Goal: Information Seeking & Learning: Find specific fact

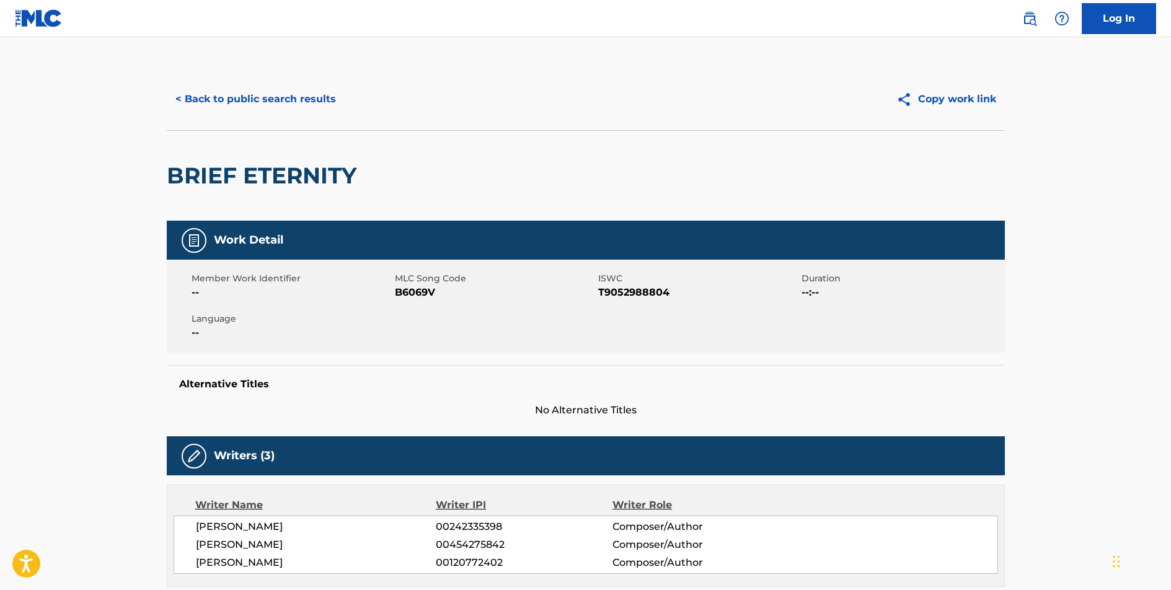
click at [304, 95] on button "< Back to public search results" at bounding box center [256, 99] width 178 height 31
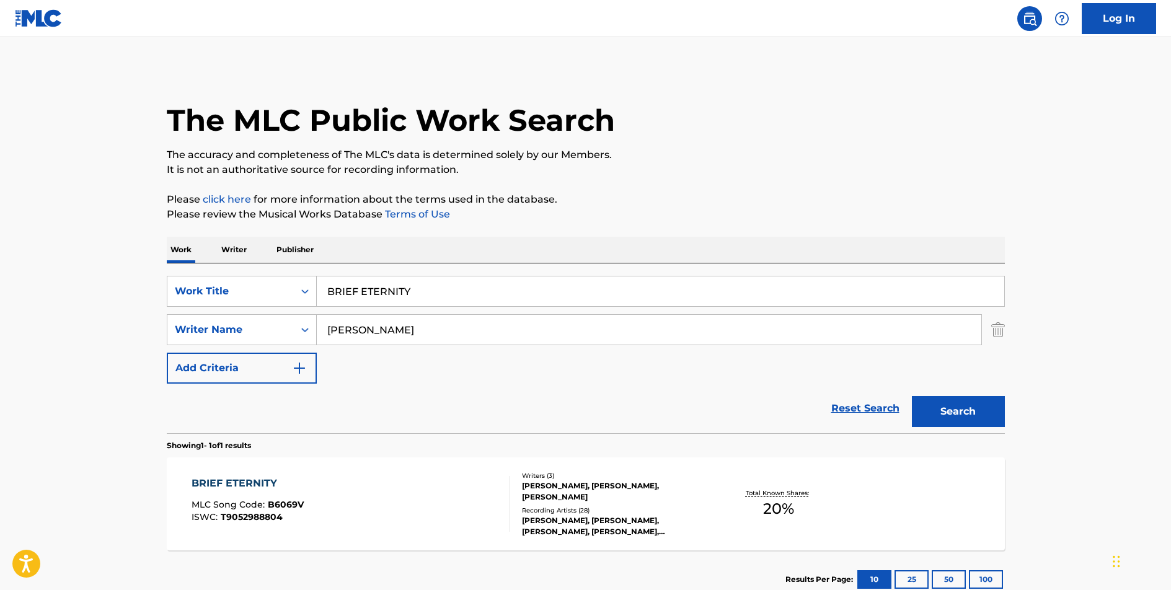
click at [387, 291] on input "BRIEF ETERNITY" at bounding box center [660, 291] width 687 height 30
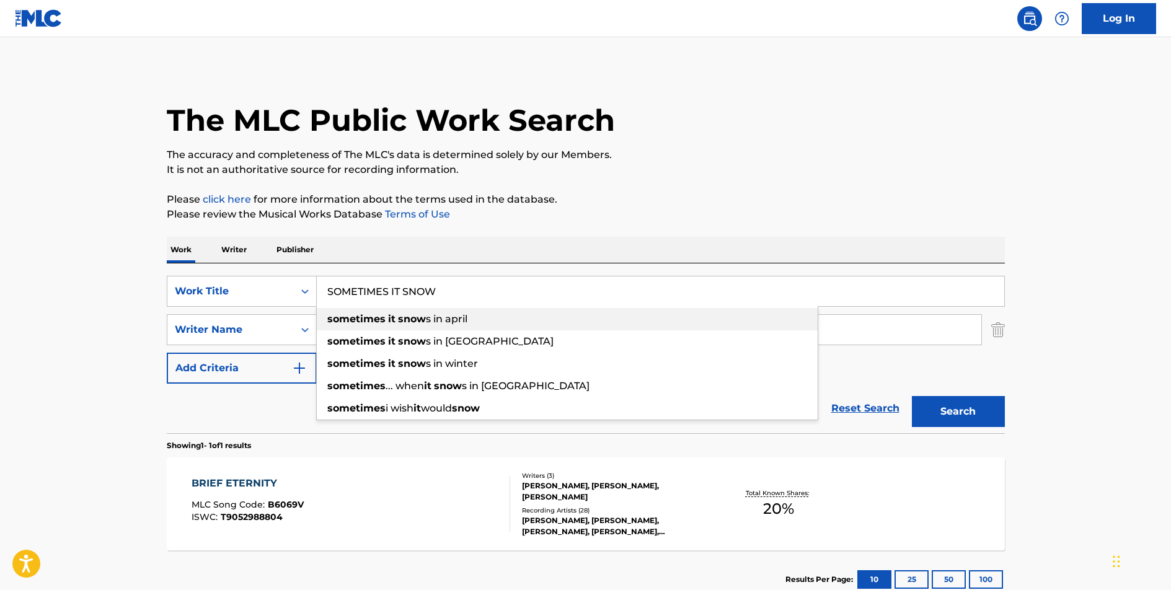
click at [423, 317] on strong "snow" at bounding box center [412, 319] width 28 height 12
type input "sometimes it snows in april"
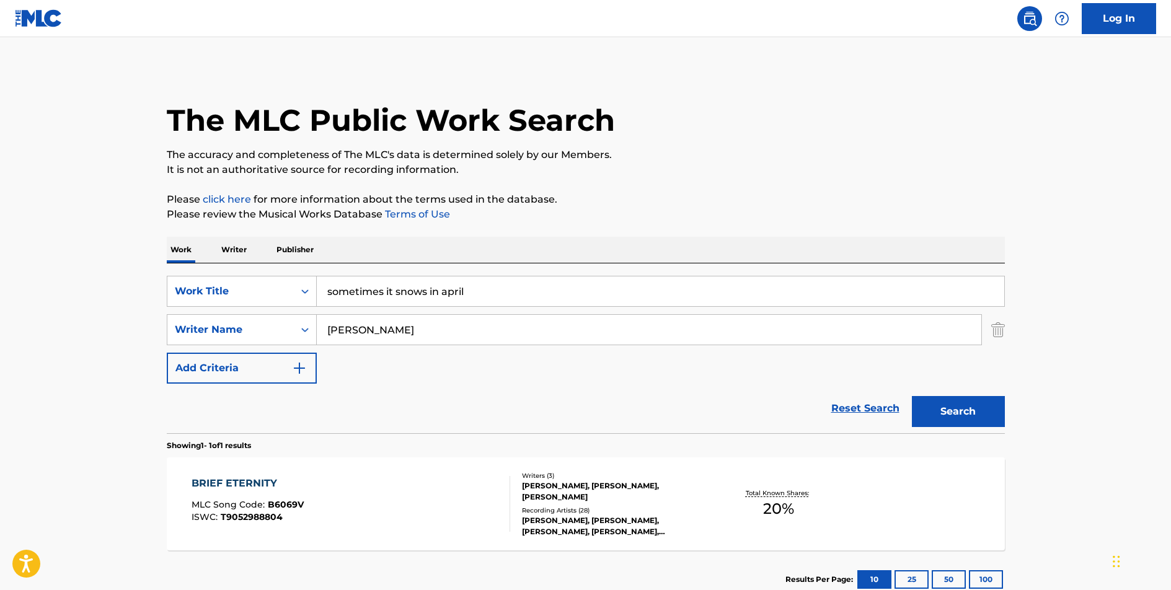
click at [371, 332] on input "[PERSON_NAME]" at bounding box center [649, 330] width 665 height 30
click at [975, 415] on button "Search" at bounding box center [958, 411] width 93 height 31
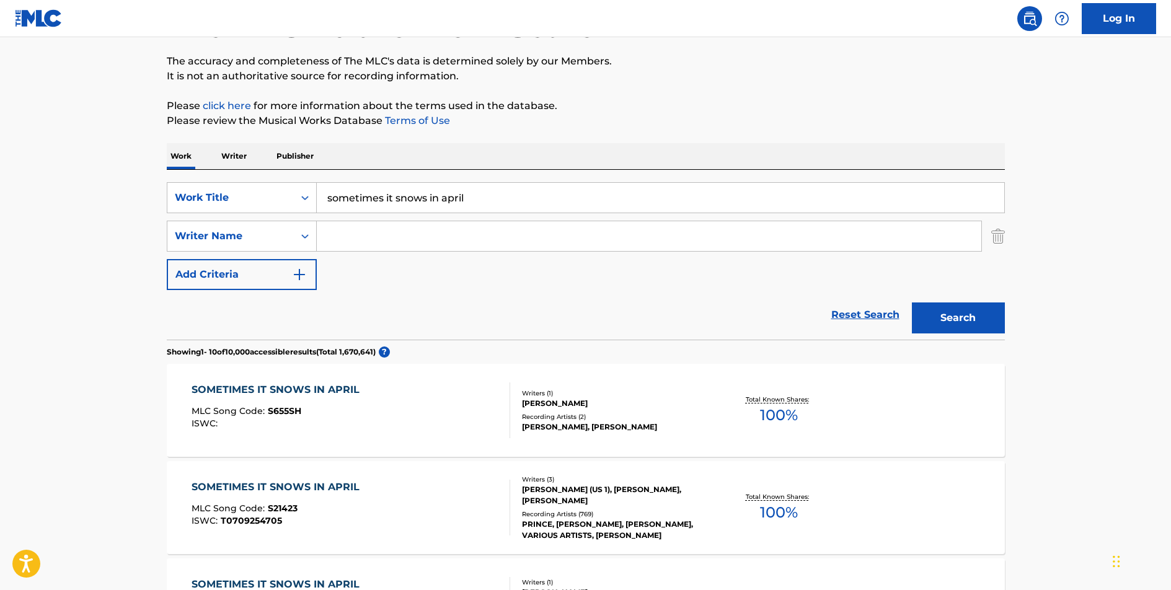
scroll to position [100, 0]
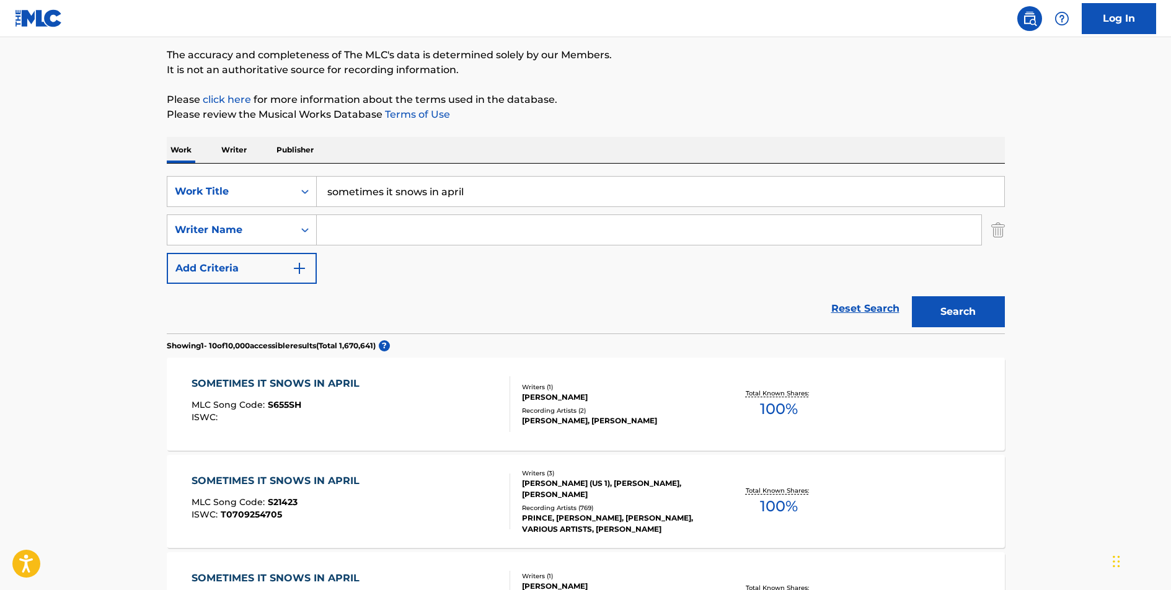
click at [314, 477] on div "SOMETIMES IT SNOWS IN APRIL" at bounding box center [279, 481] width 174 height 15
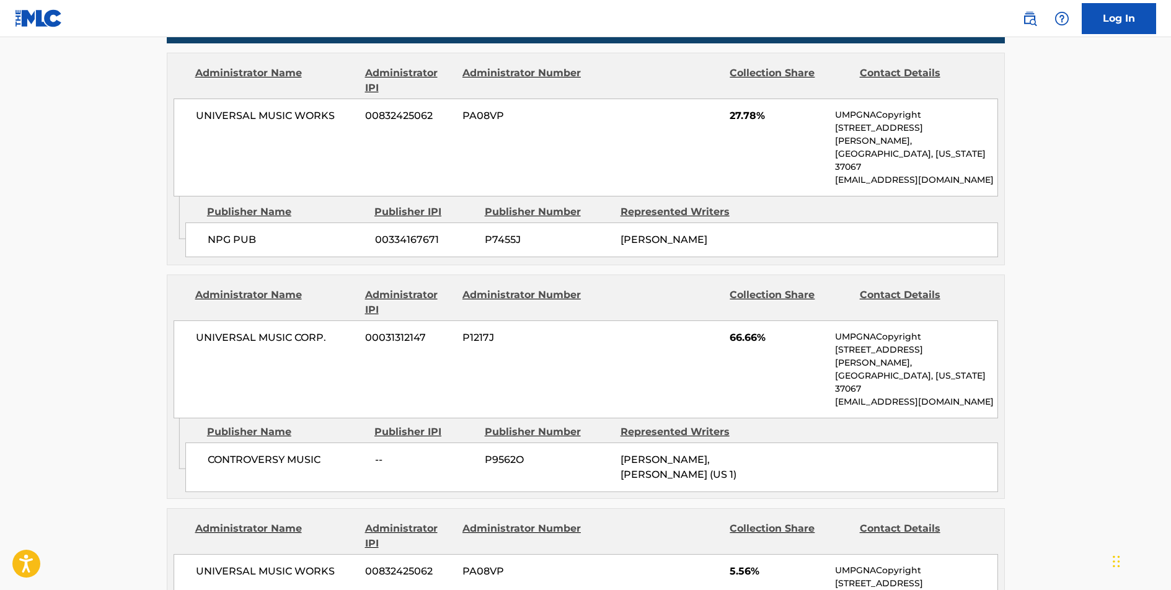
scroll to position [601, 0]
click at [265, 117] on span "UNIVERSAL MUSIC WORKS" at bounding box center [276, 116] width 161 height 15
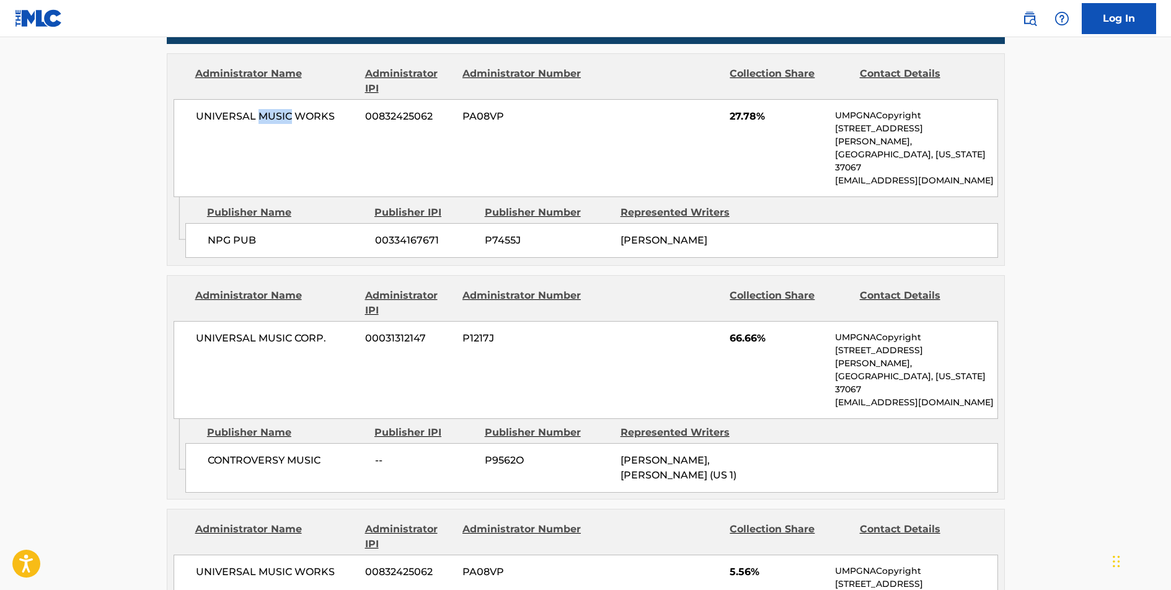
click at [265, 117] on span "UNIVERSAL MUSIC WORKS" at bounding box center [276, 116] width 161 height 15
copy div "UNIVERSAL MUSIC WORKS"
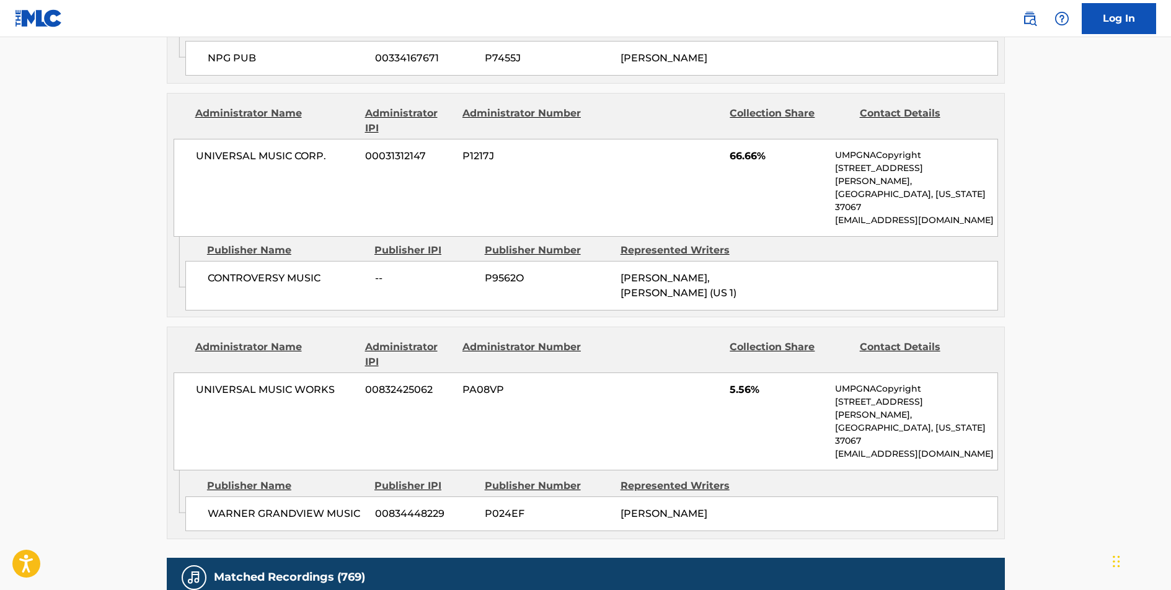
scroll to position [885, 0]
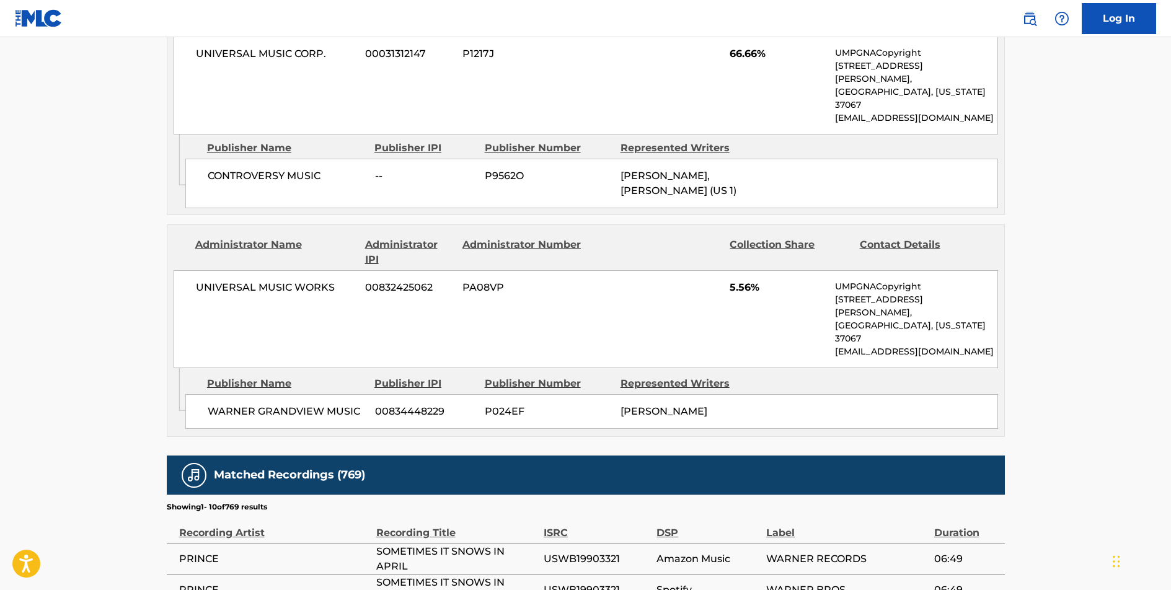
click at [308, 280] on span "UNIVERSAL MUSIC WORKS" at bounding box center [276, 287] width 161 height 15
copy div "UNIVERSAL MUSIC WORKS"
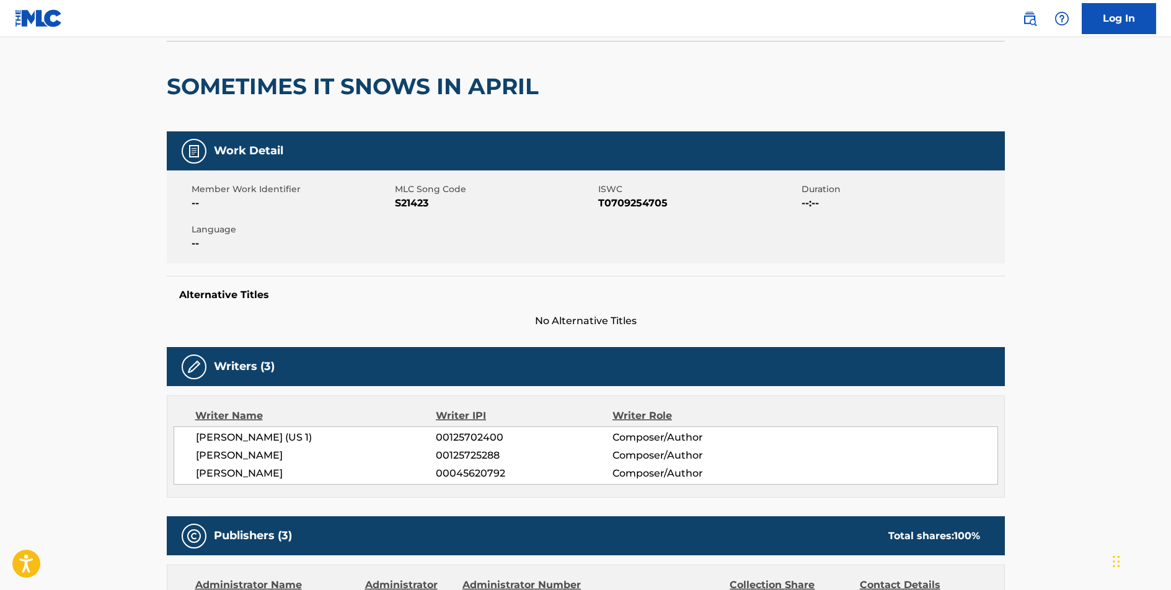
scroll to position [0, 0]
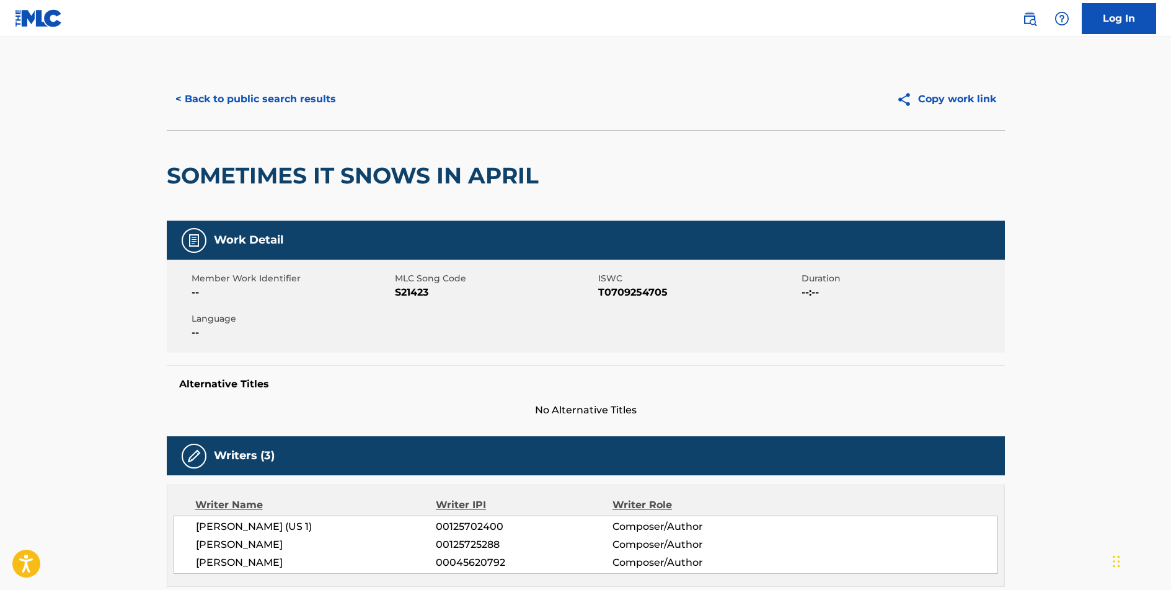
click at [414, 293] on span "S21423" at bounding box center [495, 292] width 200 height 15
copy span "S21423"
click at [305, 94] on button "< Back to public search results" at bounding box center [256, 99] width 178 height 31
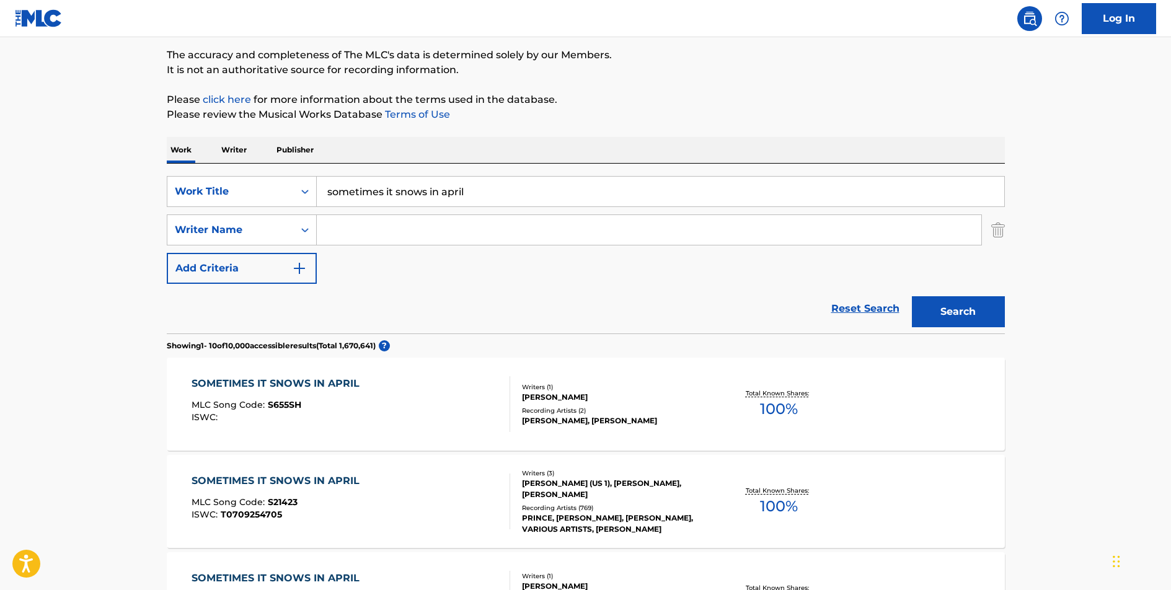
click at [409, 190] on input "sometimes it snows in april" at bounding box center [660, 192] width 687 height 30
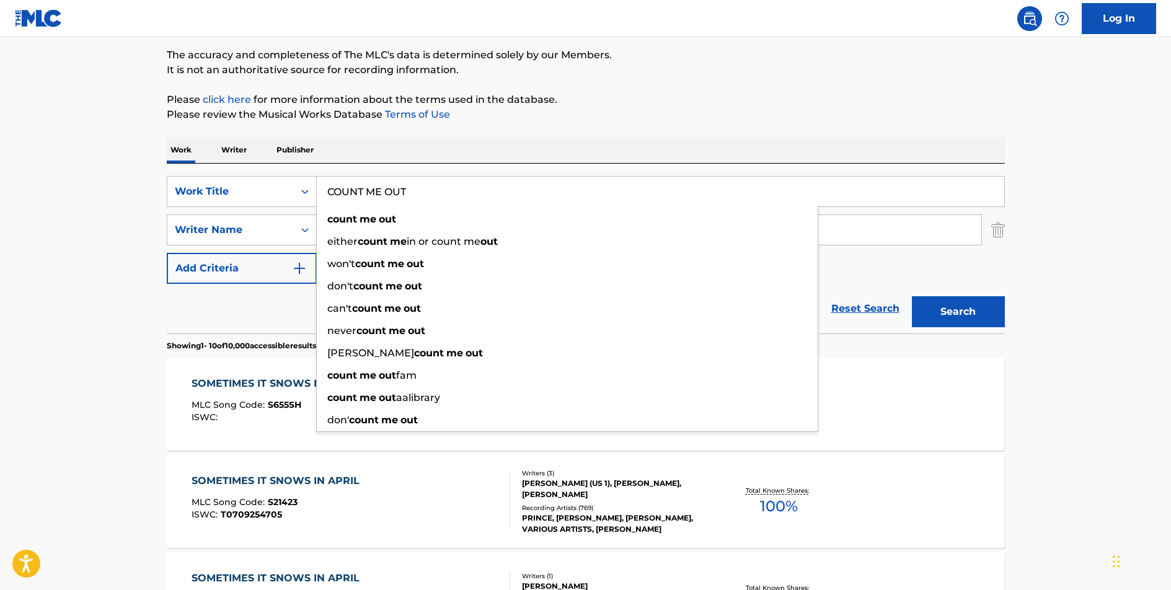
type input "COUNT ME OUT"
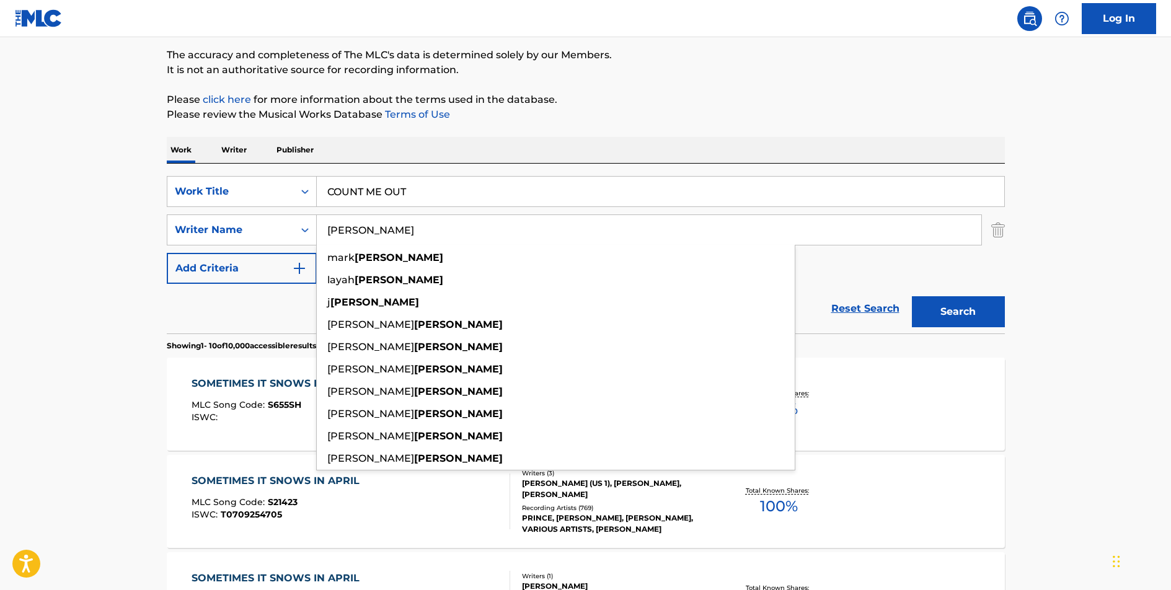
type input "[PERSON_NAME]"
click at [912, 296] on button "Search" at bounding box center [958, 311] width 93 height 31
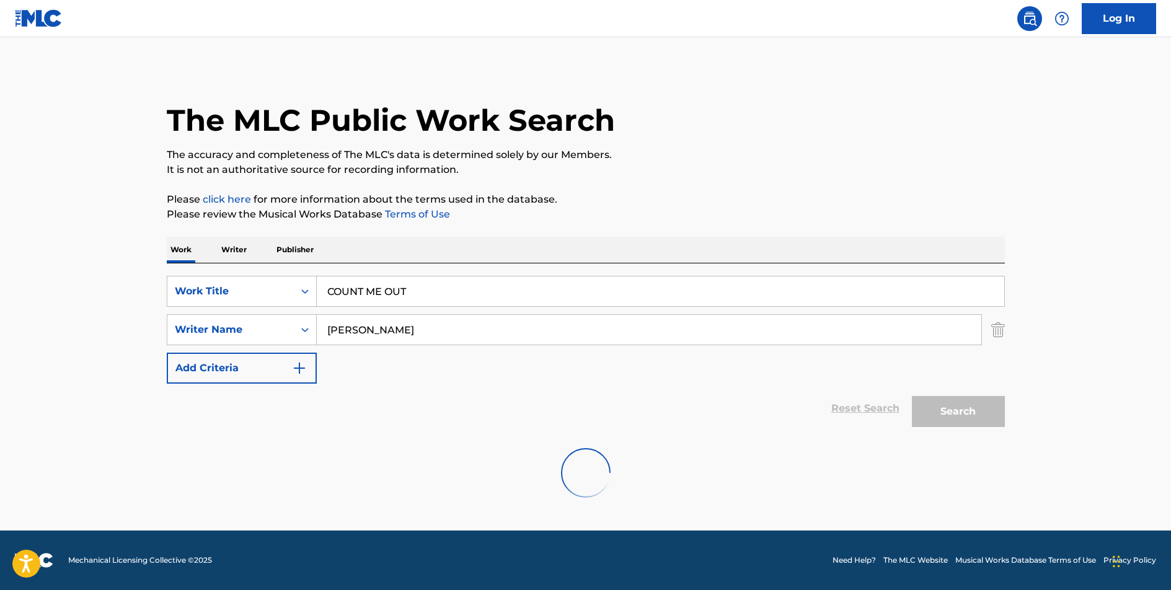
scroll to position [0, 0]
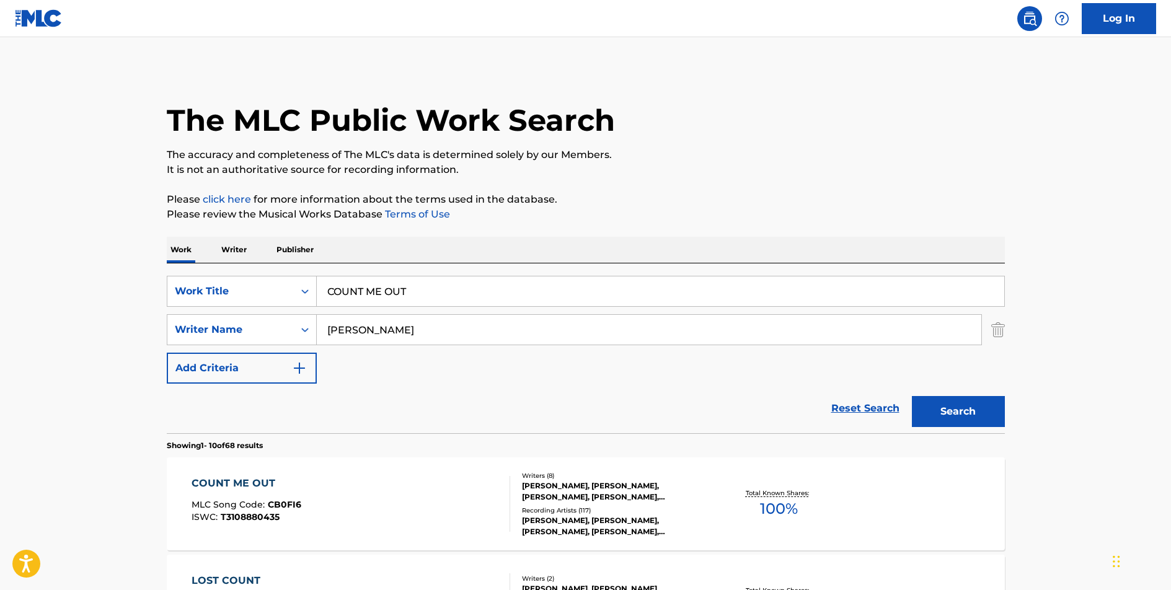
click at [257, 479] on div "COUNT ME OUT" at bounding box center [247, 483] width 110 height 15
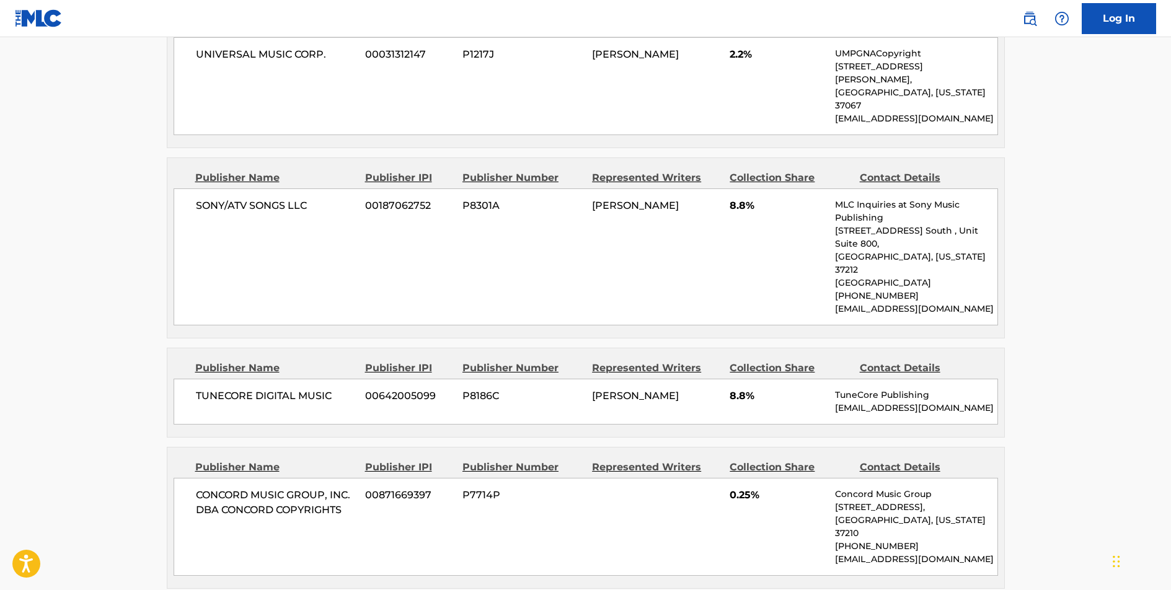
scroll to position [1374, 0]
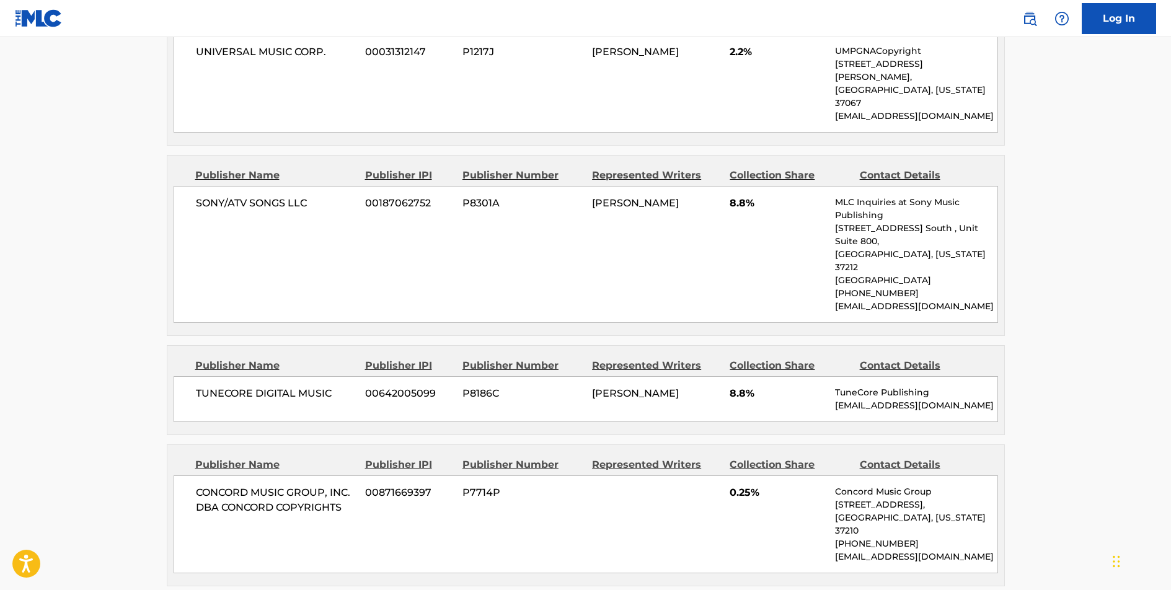
click at [288, 386] on span "TUNECORE DIGITAL MUSIC" at bounding box center [276, 393] width 161 height 15
copy div "TUNECORE DIGITAL MUSIC"
drag, startPoint x: 345, startPoint y: 381, endPoint x: 180, endPoint y: 371, distance: 165.2
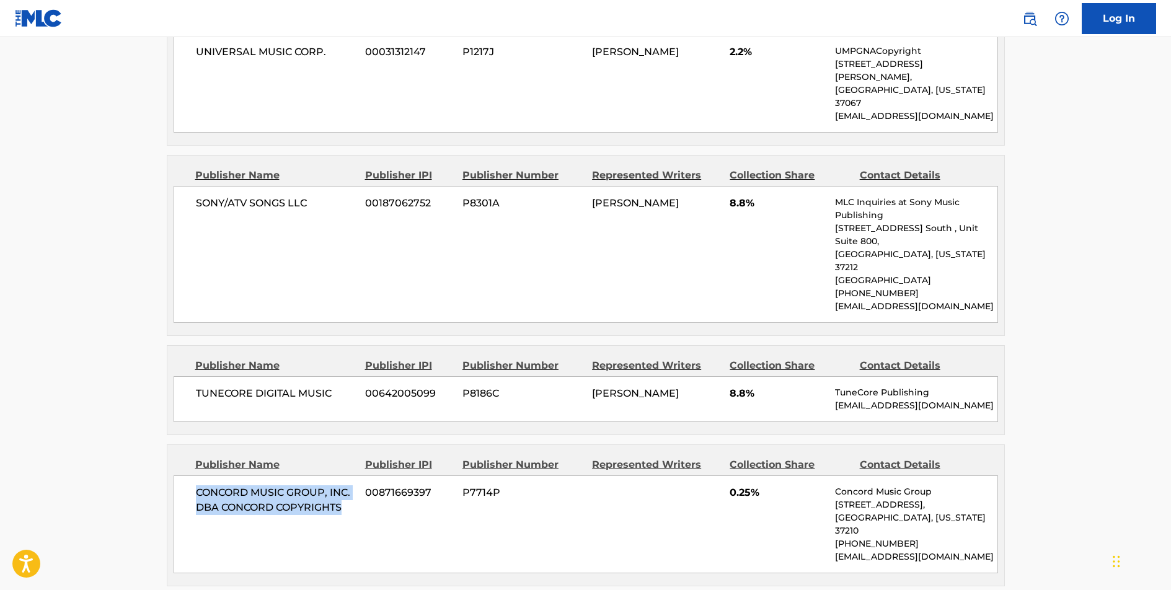
click at [180, 475] on div "CONCORD MUSIC GROUP, INC. DBA CONCORD COPYRIGHTS 00871669397 P7714P 0.25% Conco…" at bounding box center [586, 524] width 824 height 98
copy span "CONCORD MUSIC GROUP, INC. DBA CONCORD COPYRIGHTS"
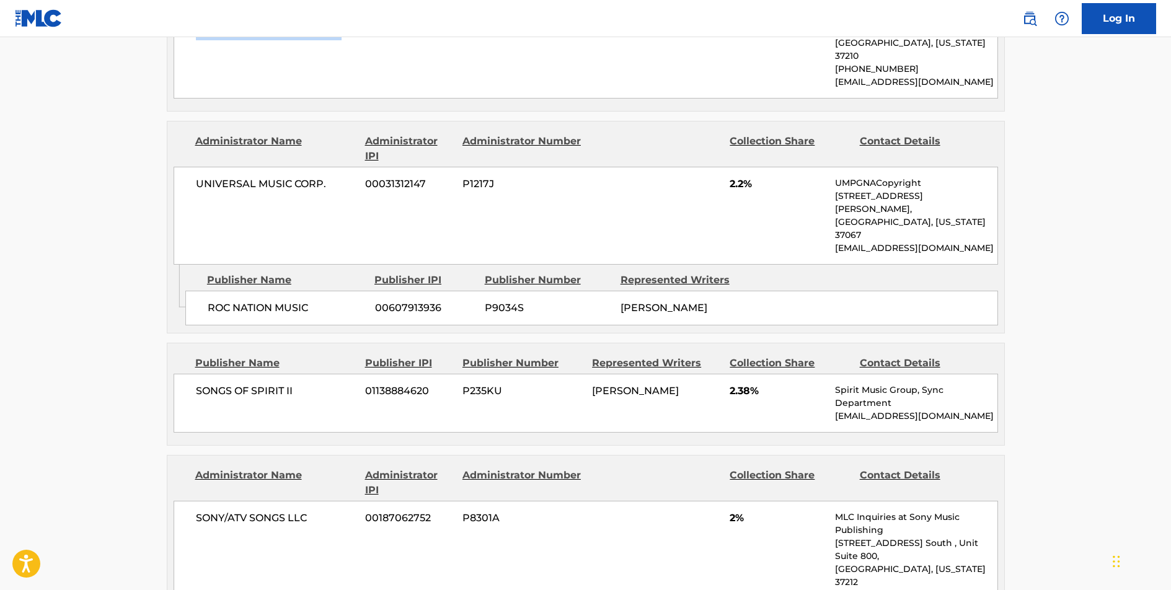
scroll to position [1871, 0]
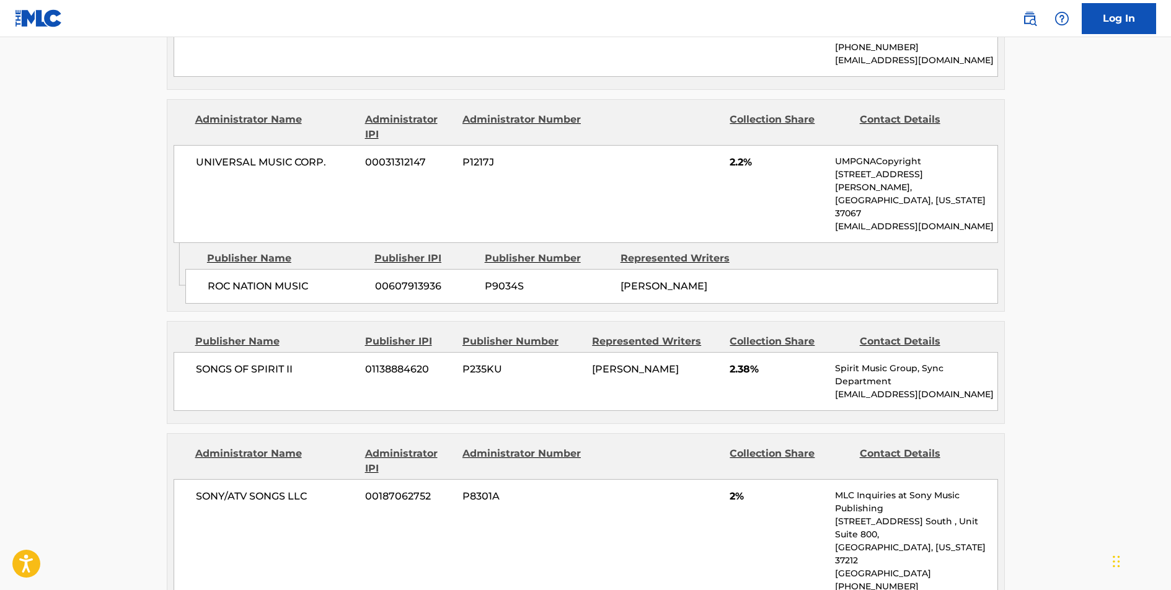
click at [257, 362] on span "SONGS OF SPIRIT II" at bounding box center [276, 369] width 161 height 15
copy div "SONGS OF SPIRIT II"
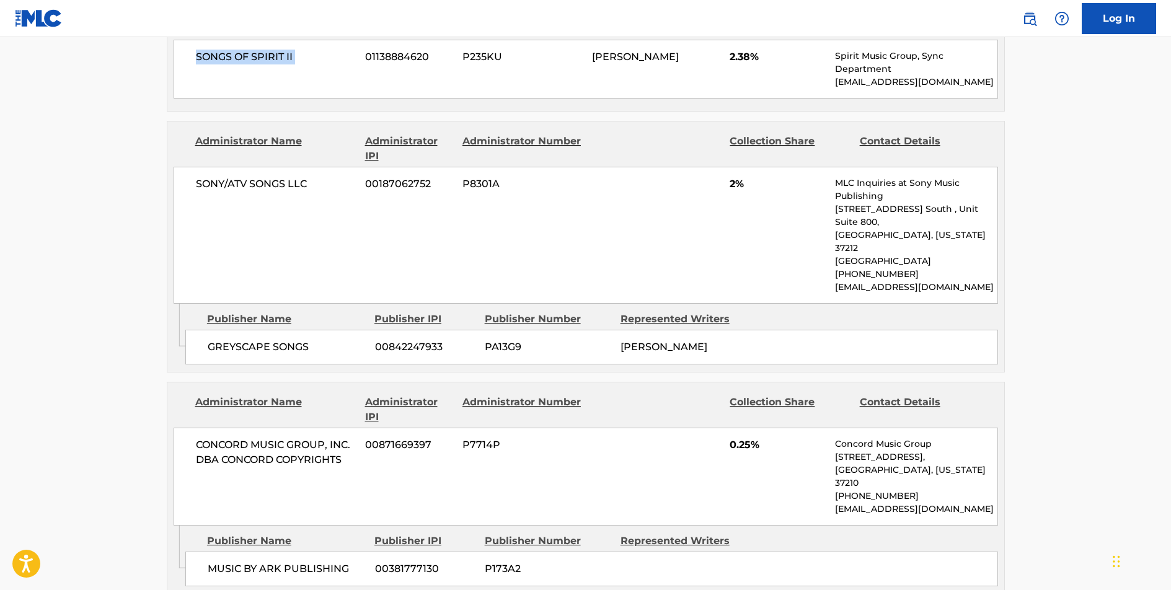
scroll to position [2198, 0]
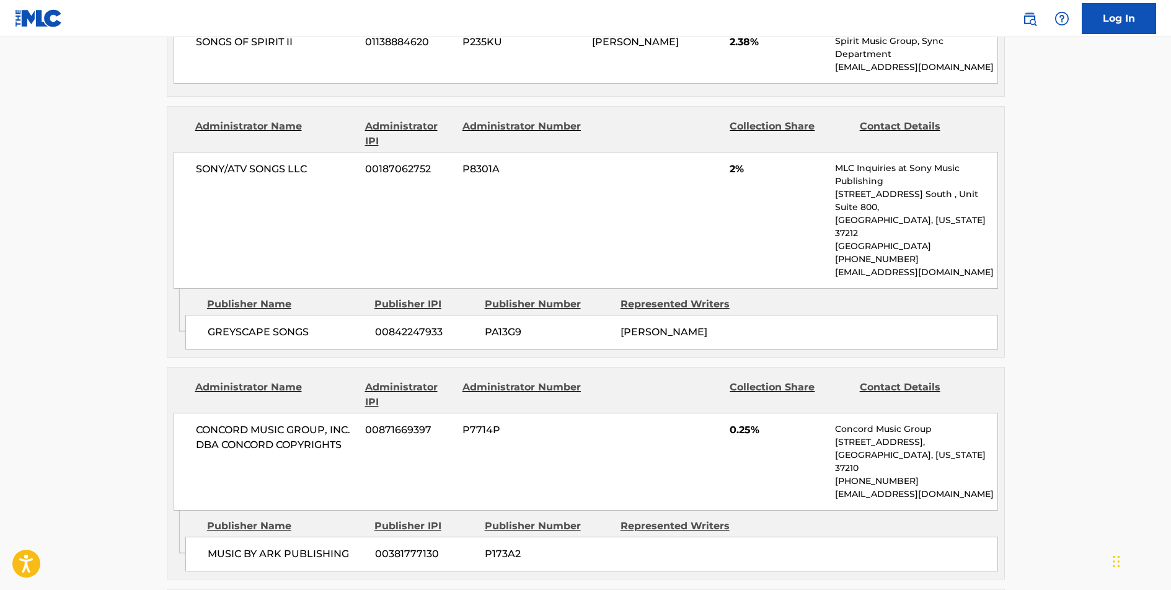
click at [304, 547] on span "MUSIC BY ARK PUBLISHING" at bounding box center [287, 554] width 158 height 15
copy div "MUSIC BY ARK PUBLISHING"
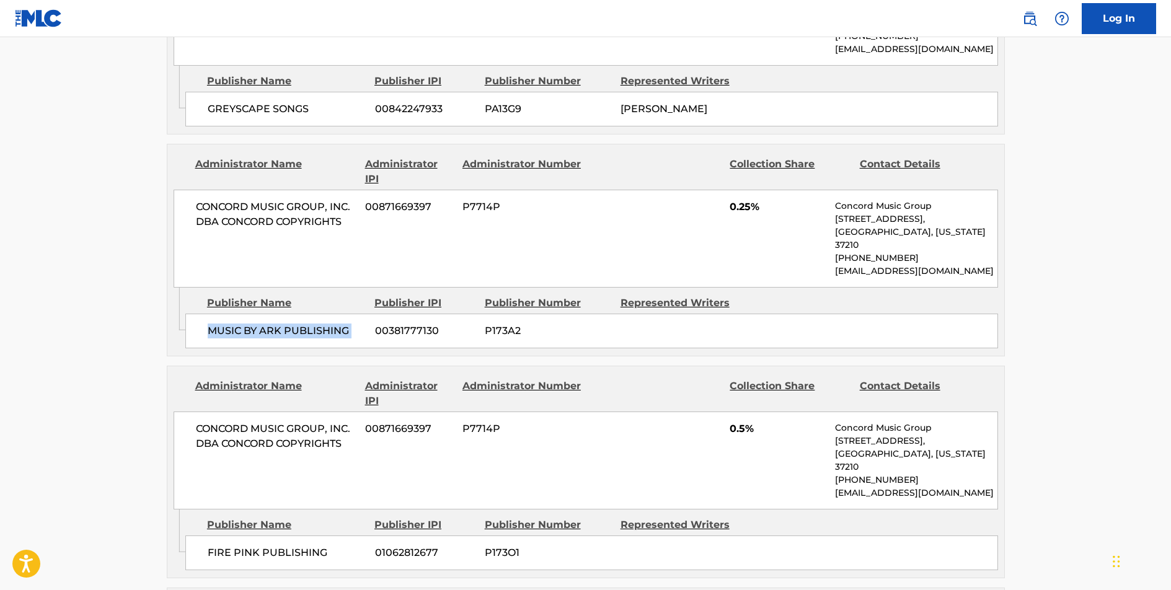
scroll to position [2455, 0]
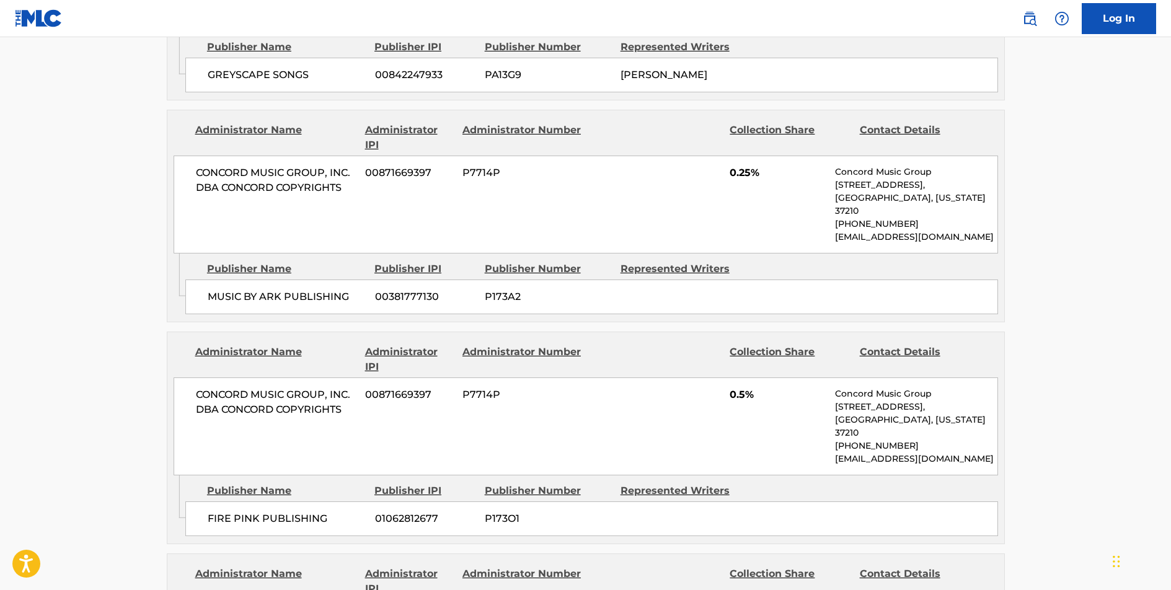
click at [245, 511] on span "FIRE PINK PUBLISHING" at bounding box center [287, 518] width 158 height 15
copy div "FIRE PINK PUBLISHING"
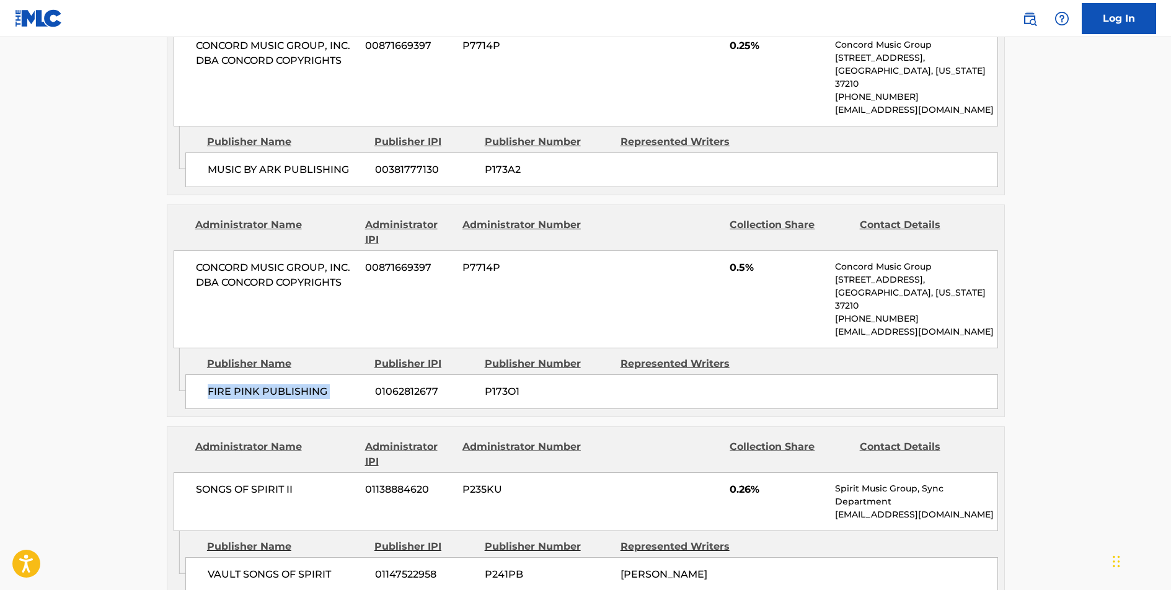
scroll to position [2613, 0]
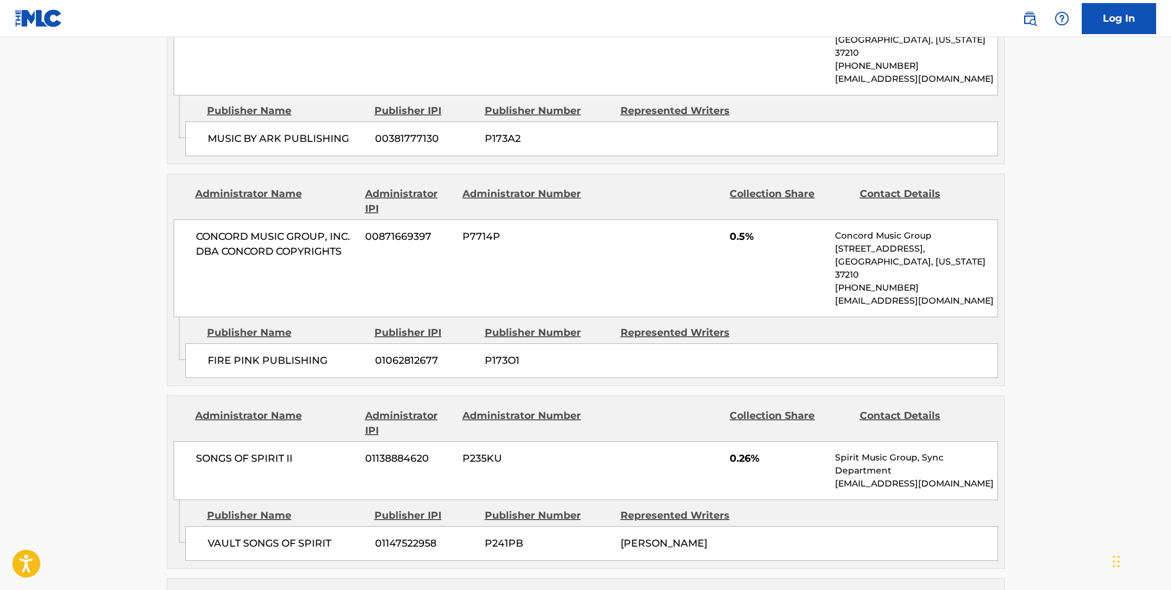
click at [267, 536] on span "VAULT SONGS OF SPIRIT" at bounding box center [287, 543] width 158 height 15
copy div "VAULT SONGS OF SPIRIT"
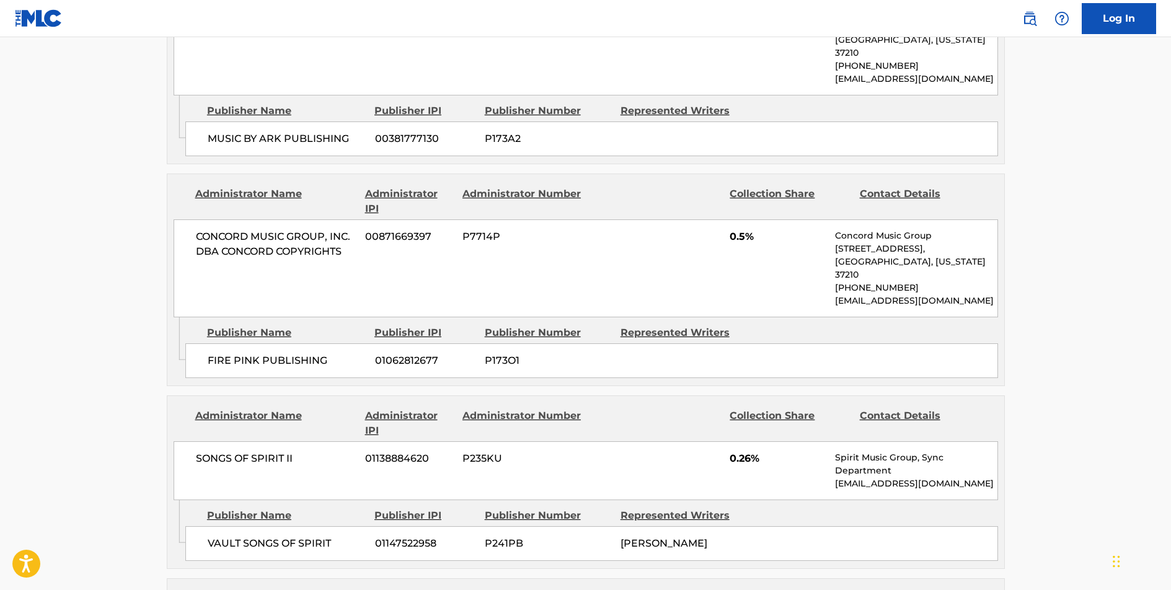
copy div "ELYTHECREEP PUBLISHING"
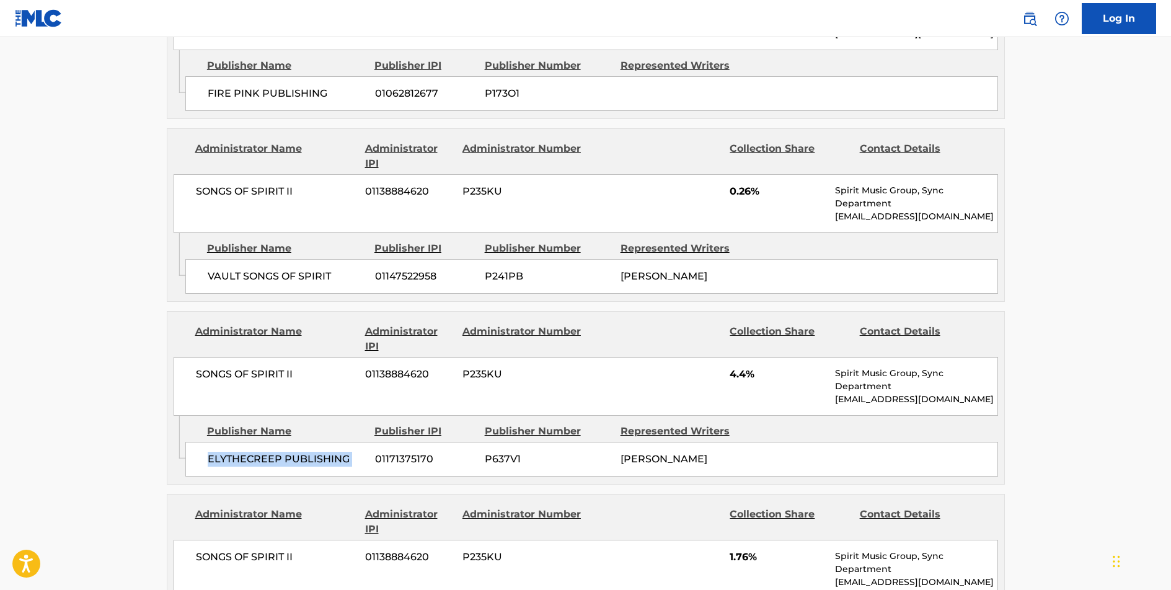
scroll to position [2882, 0]
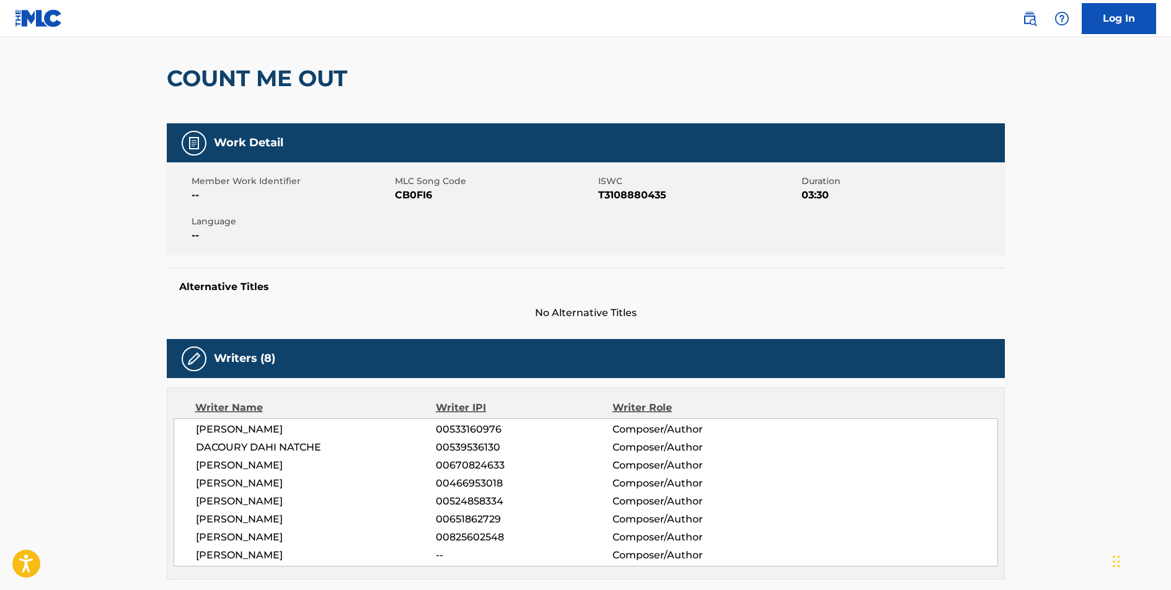
scroll to position [0, 0]
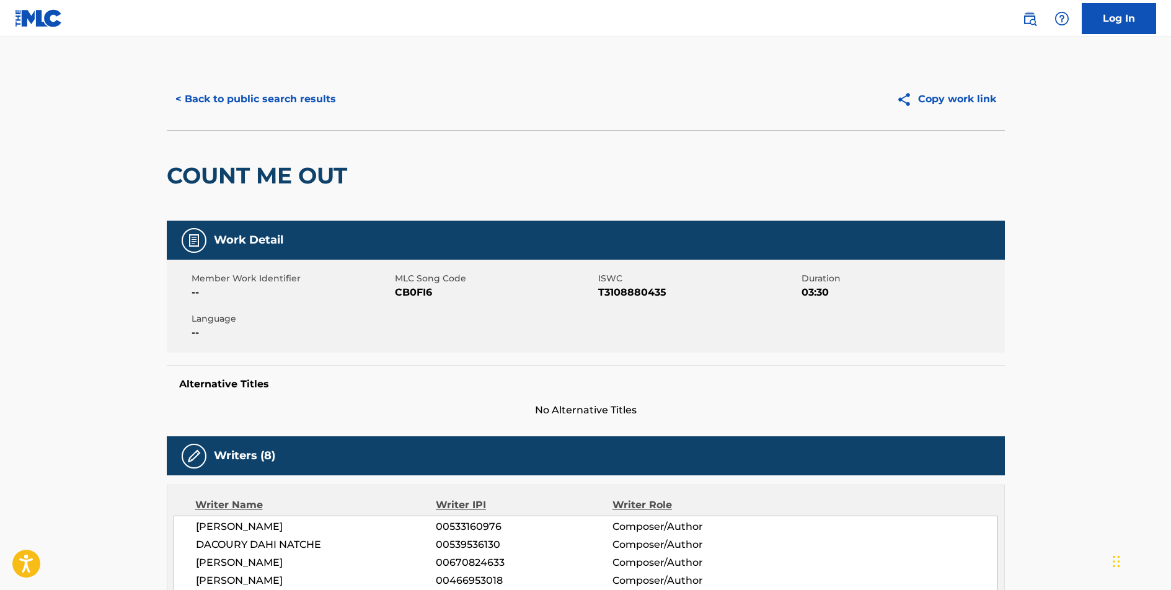
click at [283, 104] on button "< Back to public search results" at bounding box center [256, 99] width 178 height 31
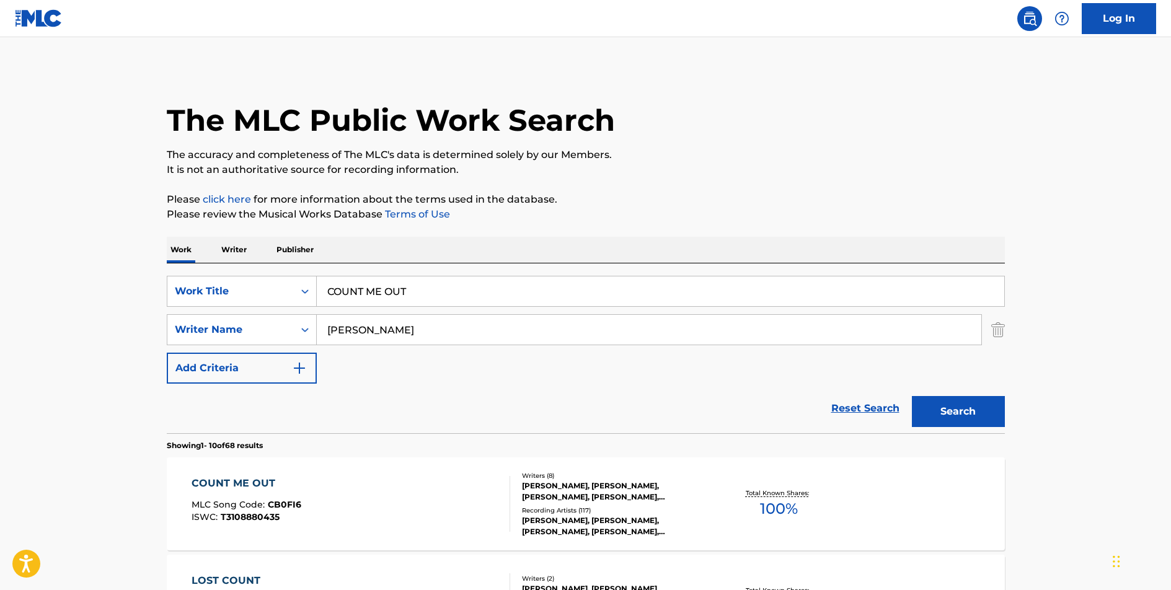
click at [376, 288] on input "COUNT ME OUT" at bounding box center [660, 291] width 687 height 30
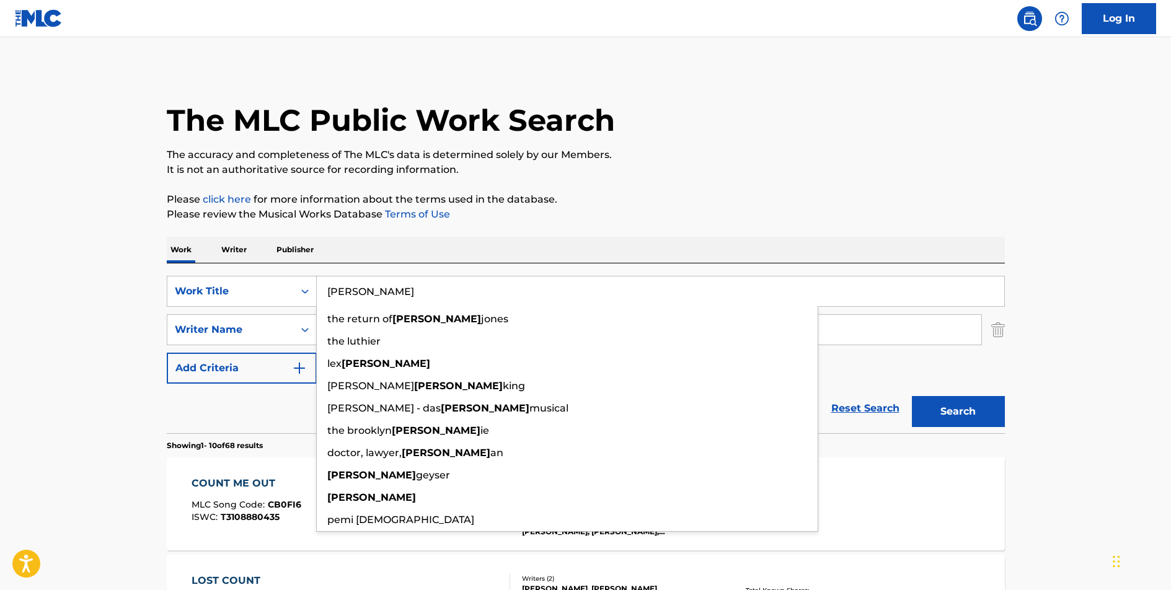
type input "[PERSON_NAME]"
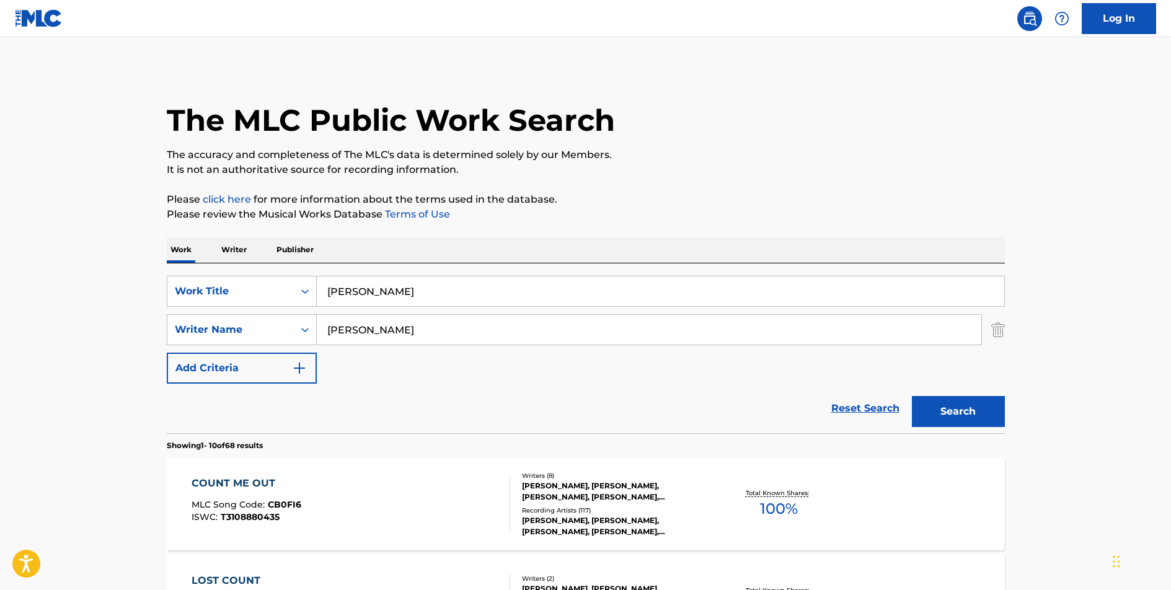
click at [832, 361] on div "SearchWithCriteria9160dad6-8de7-4c3a-b78f-11703a83df84 Work Title LUTHER Search…" at bounding box center [586, 330] width 838 height 108
click at [957, 415] on button "Search" at bounding box center [958, 411] width 93 height 31
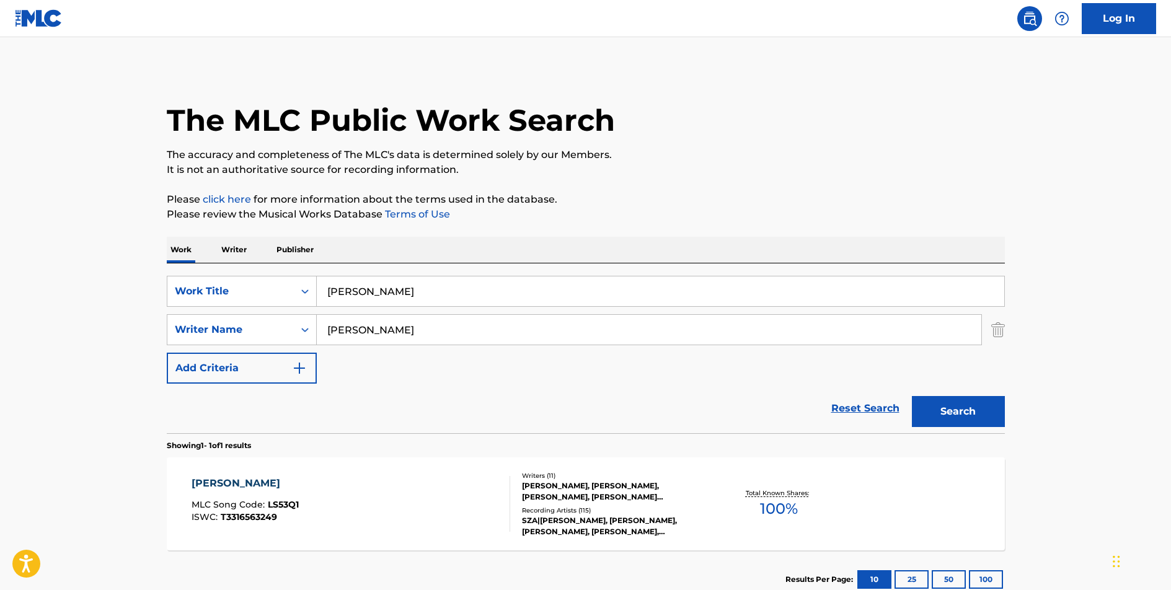
click at [210, 484] on div "[PERSON_NAME]" at bounding box center [245, 483] width 107 height 15
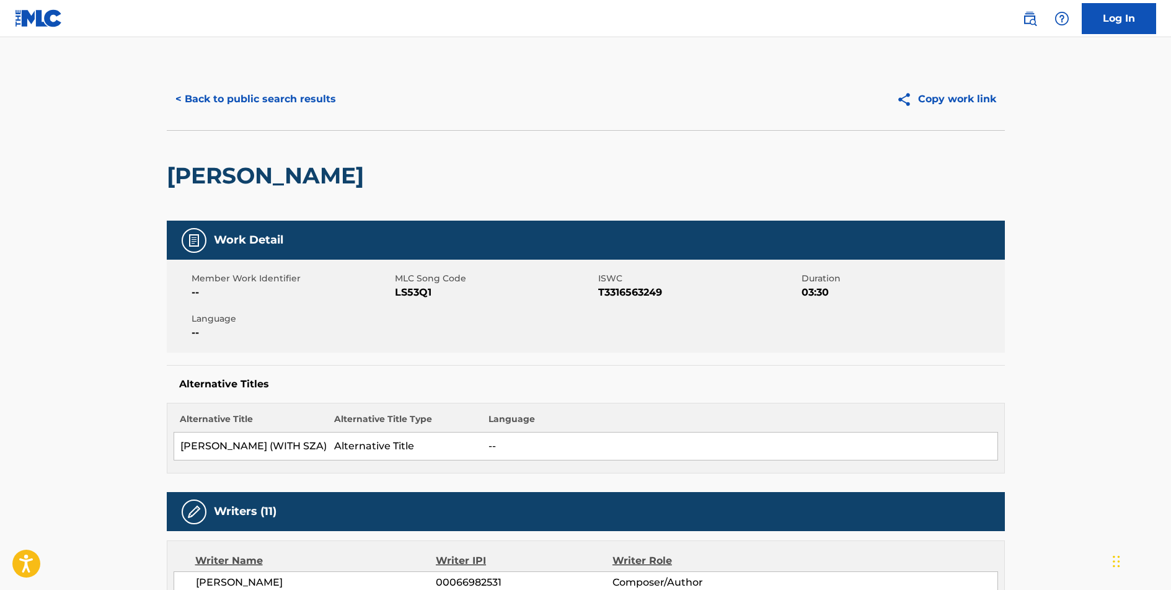
click at [412, 288] on span "LS53Q1" at bounding box center [495, 292] width 200 height 15
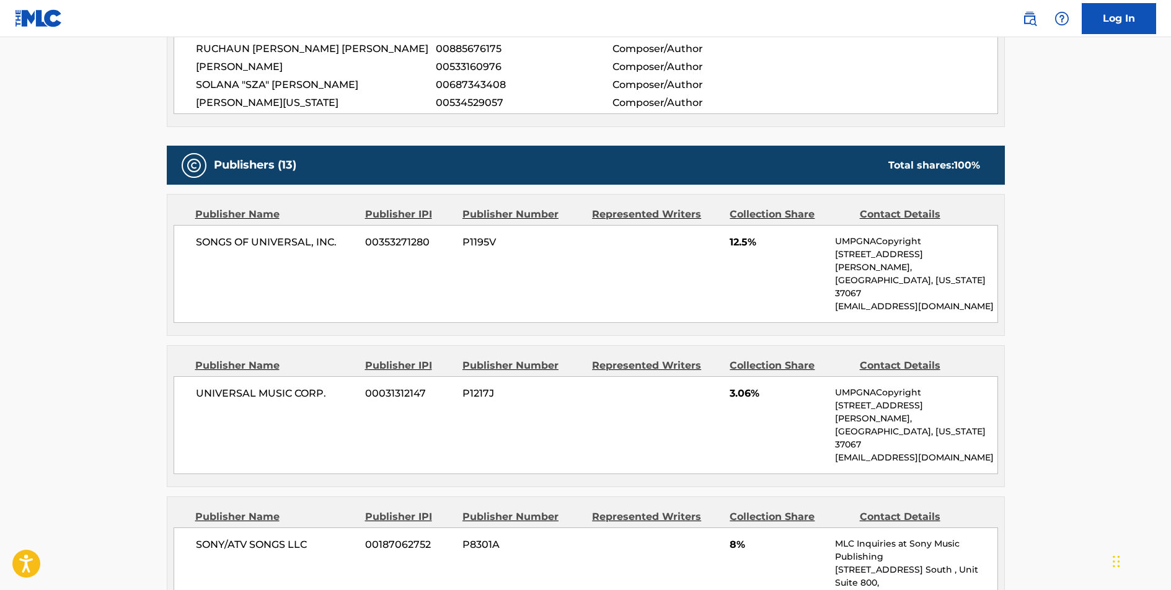
scroll to position [679, 0]
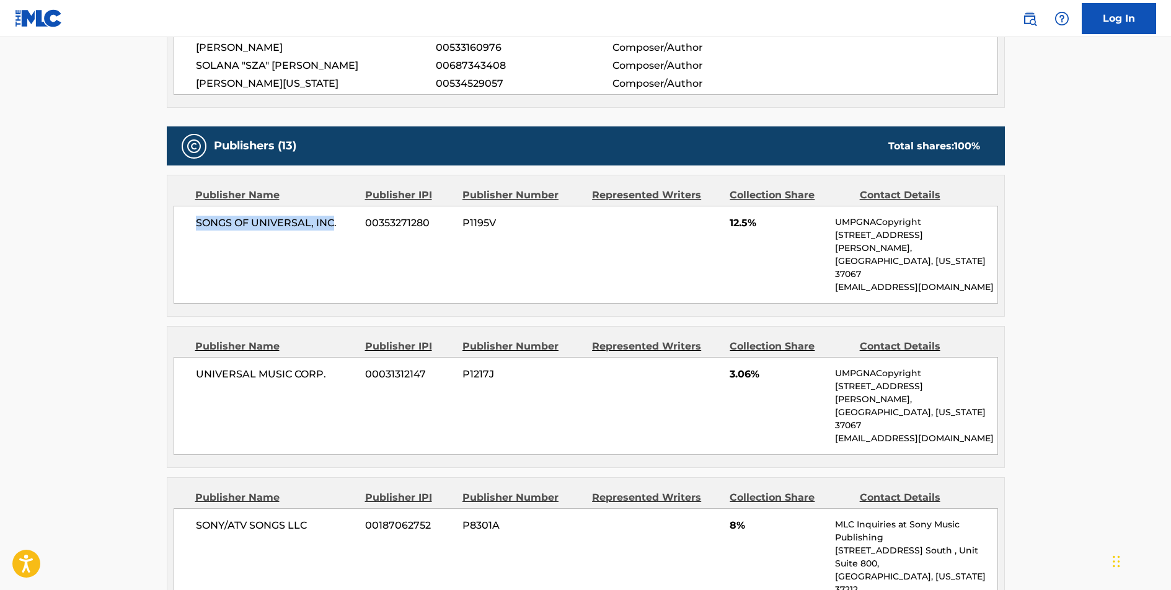
drag, startPoint x: 333, startPoint y: 221, endPoint x: 196, endPoint y: 226, distance: 137.1
click at [196, 226] on span "SONGS OF UNIVERSAL, INC." at bounding box center [276, 223] width 161 height 15
drag, startPoint x: 324, startPoint y: 347, endPoint x: 198, endPoint y: 348, distance: 125.2
click at [198, 367] on span "UNIVERSAL MUSIC CORP." at bounding box center [276, 374] width 161 height 15
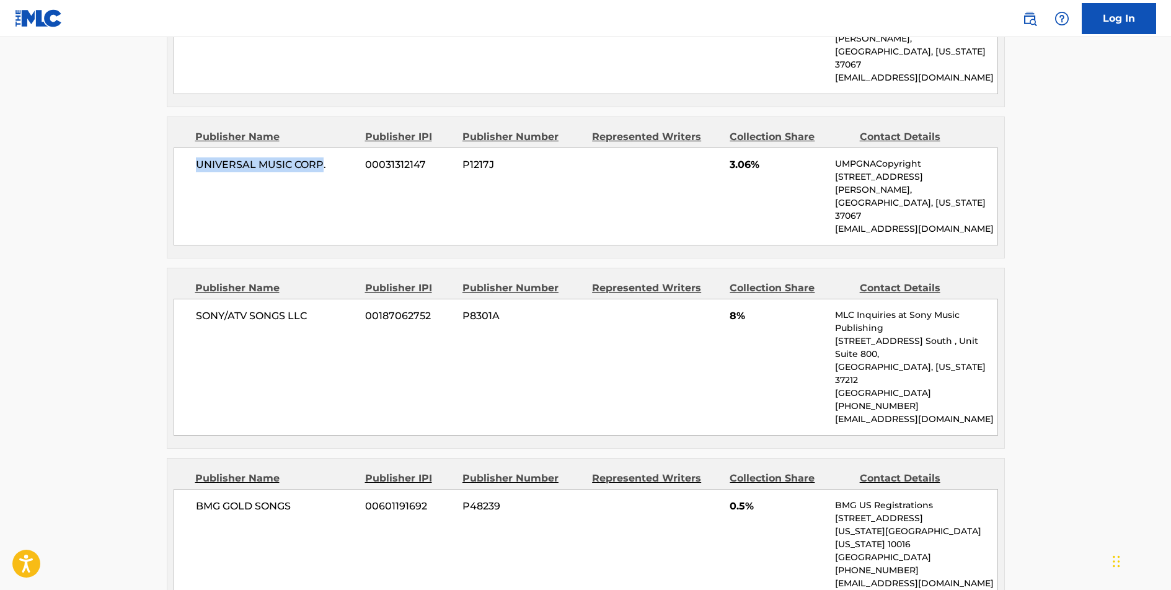
scroll to position [964, 0]
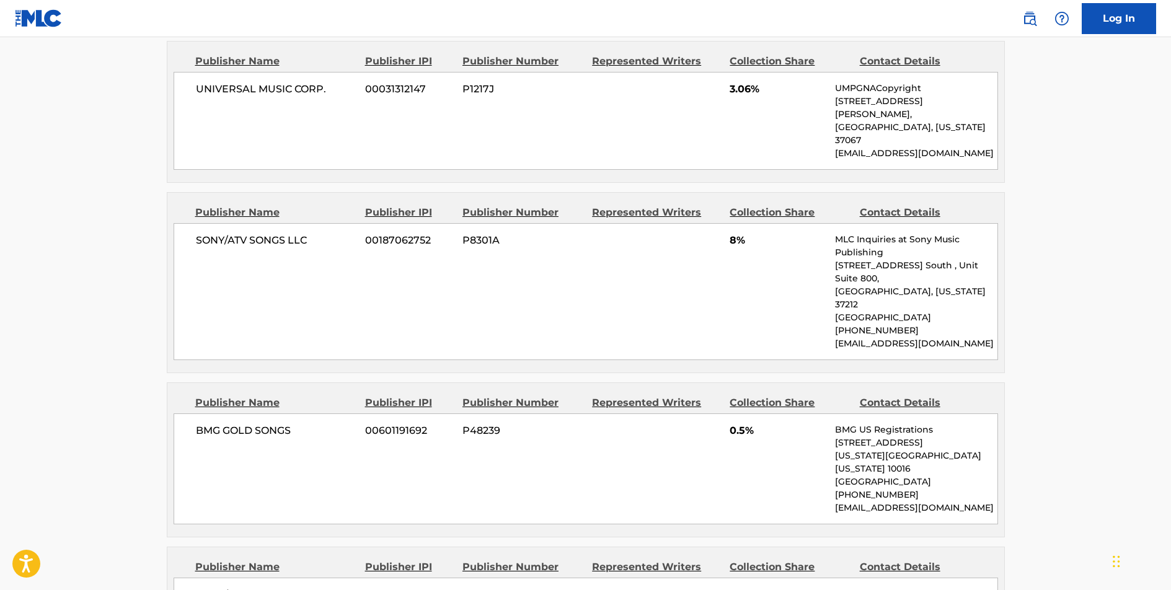
click at [269, 233] on span "SONY/ATV SONGS LLC" at bounding box center [276, 240] width 161 height 15
click at [256, 423] on span "BMG GOLD SONGS" at bounding box center [276, 430] width 161 height 15
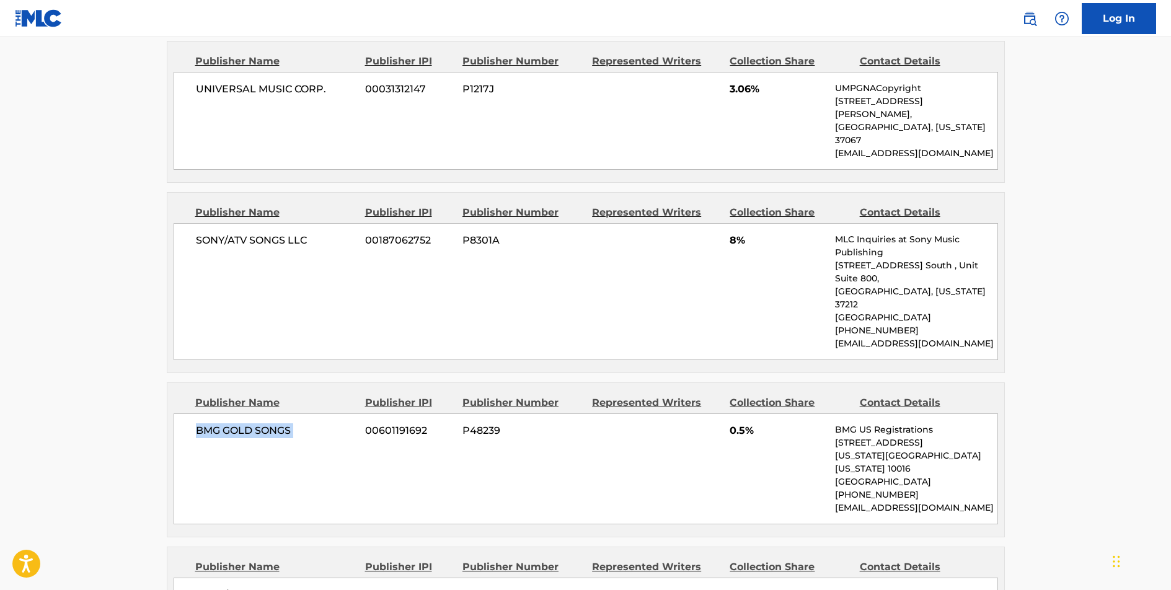
click at [256, 423] on span "BMG GOLD SONGS" at bounding box center [276, 430] width 161 height 15
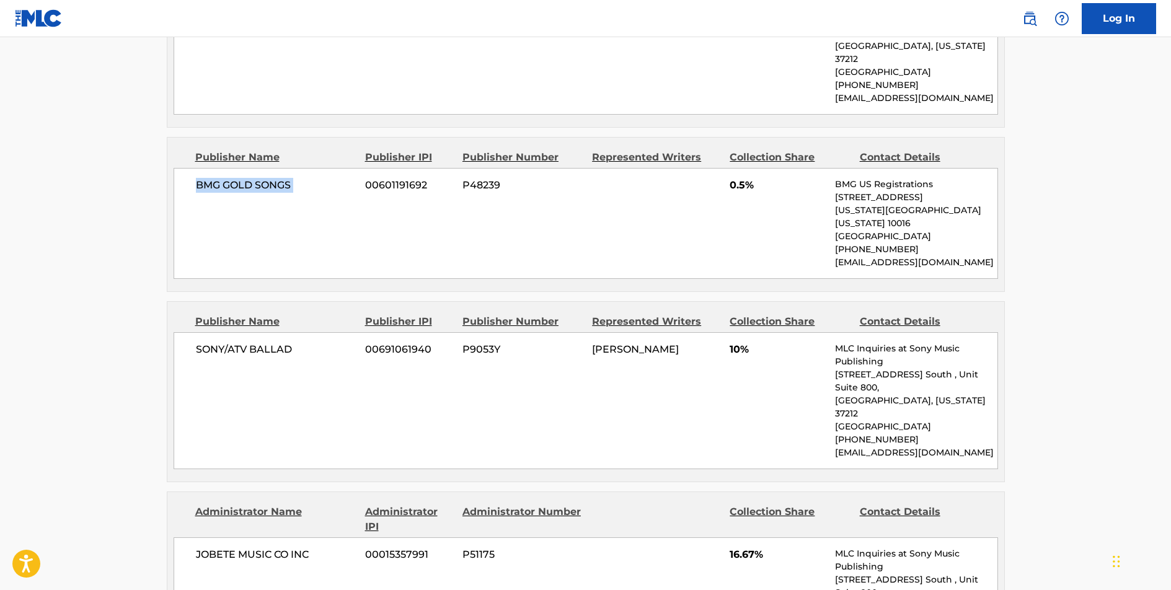
scroll to position [1279, 0]
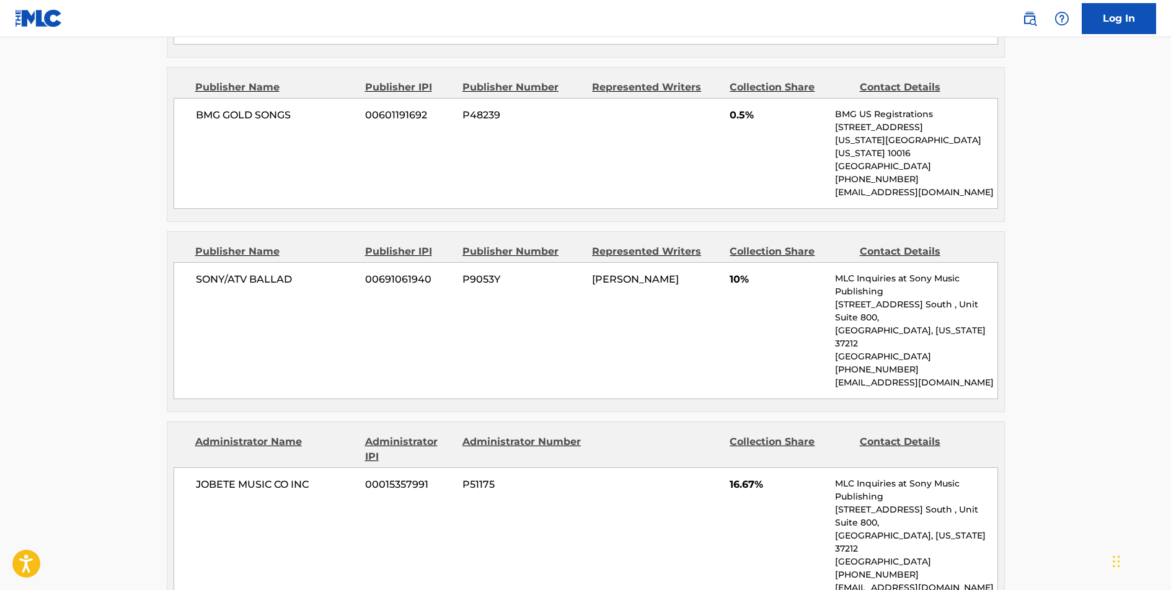
click at [262, 272] on span "SONY/ATV BALLAD" at bounding box center [276, 279] width 161 height 15
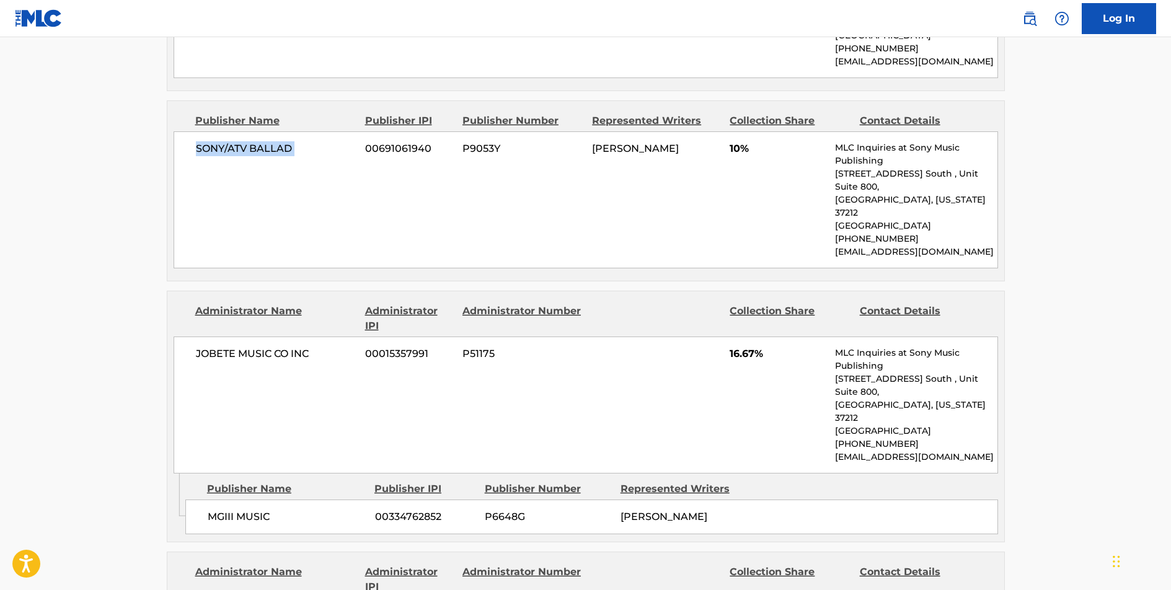
scroll to position [1416, 0]
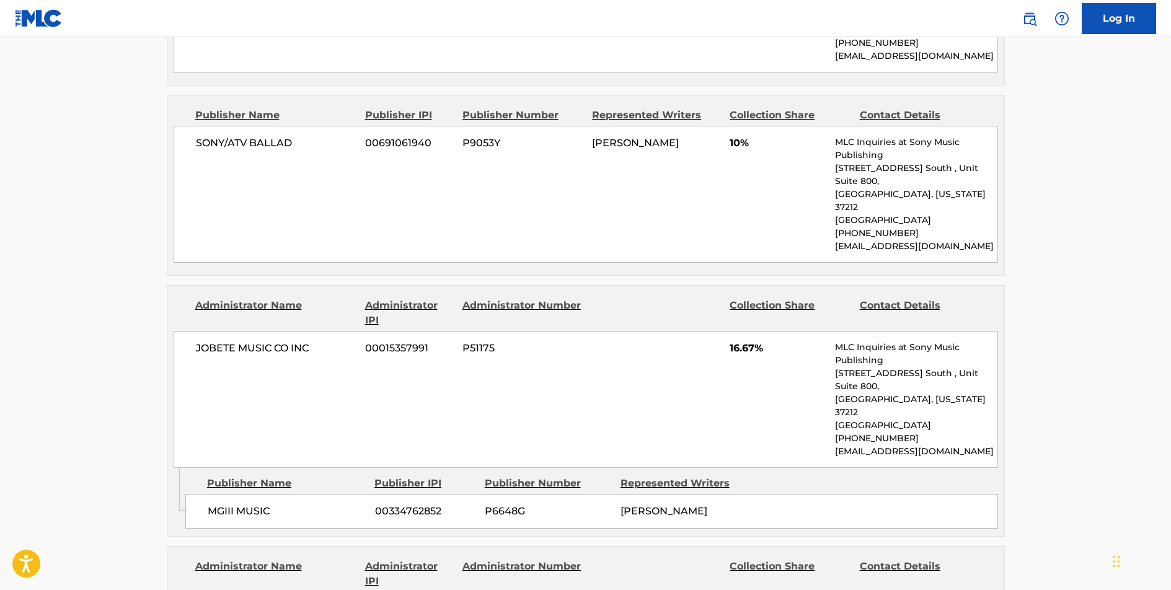
click at [254, 341] on span "JOBETE MUSIC CO INC" at bounding box center [276, 348] width 161 height 15
click at [245, 504] on span "MGIII MUSIC" at bounding box center [287, 511] width 158 height 15
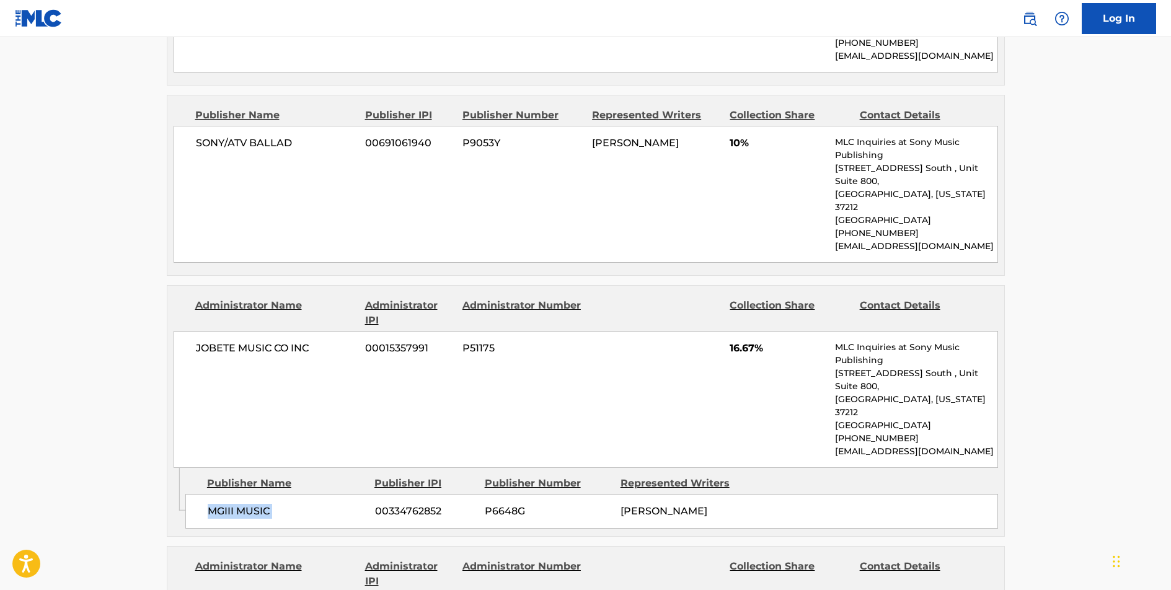
click at [245, 504] on span "MGIII MUSIC" at bounding box center [287, 511] width 158 height 15
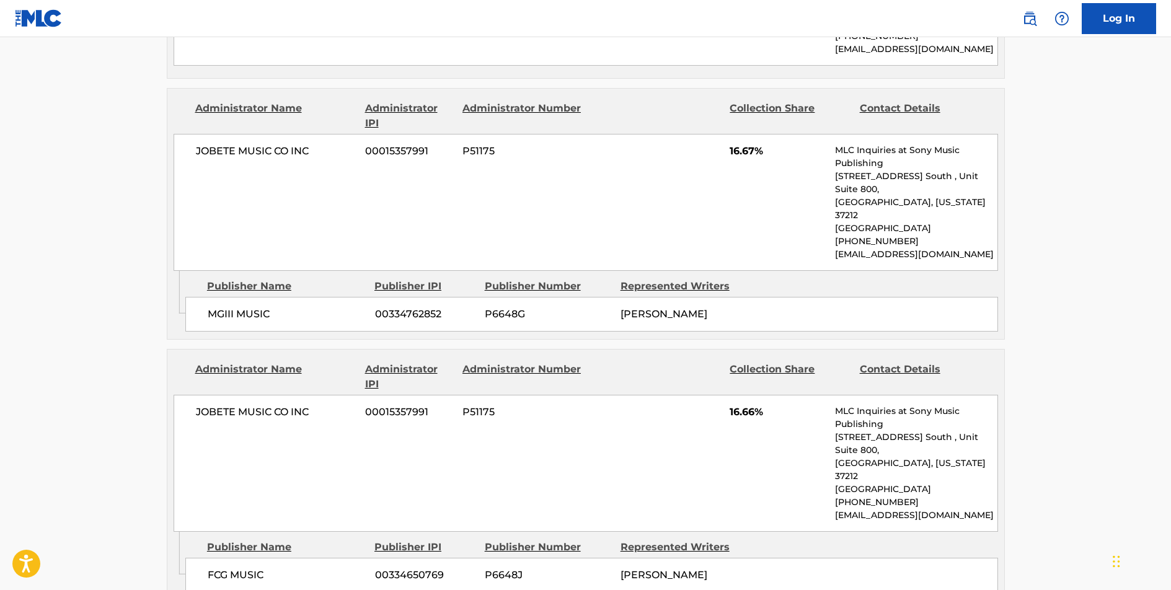
click at [229, 568] on span "FCG MUSIC" at bounding box center [287, 575] width 158 height 15
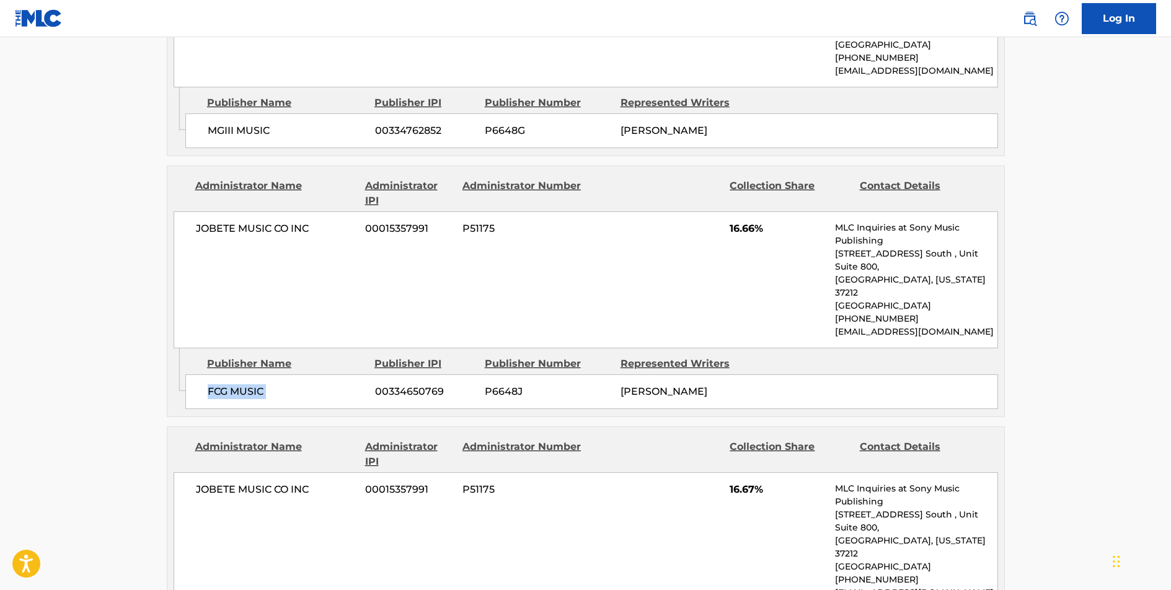
scroll to position [1824, 0]
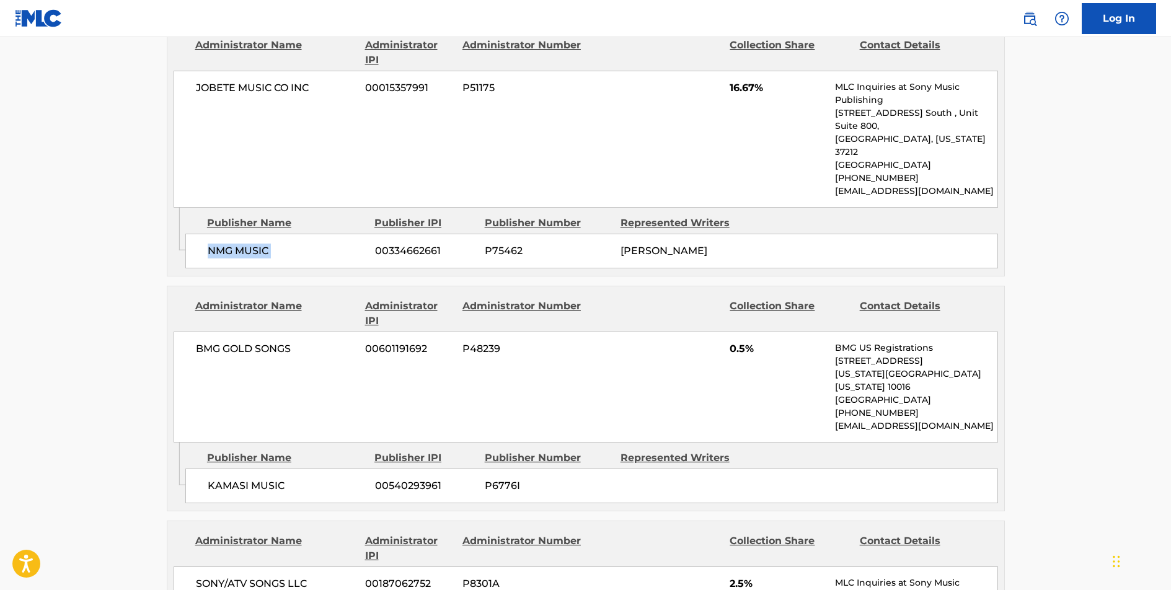
scroll to position [2238, 0]
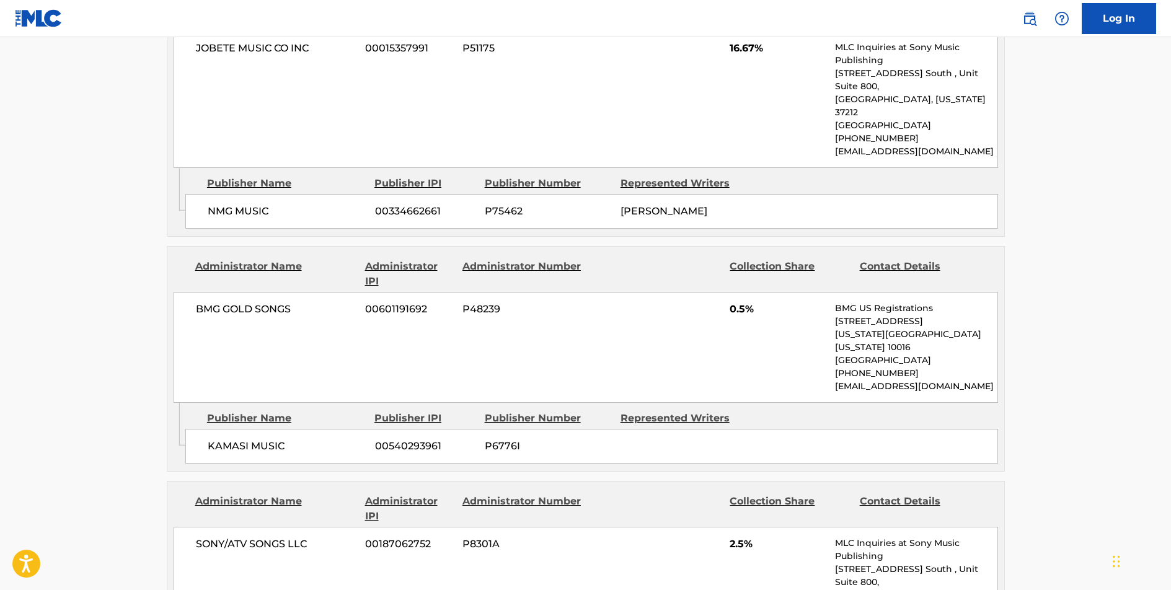
click at [266, 439] on span "KAMASI MUSIC" at bounding box center [287, 446] width 158 height 15
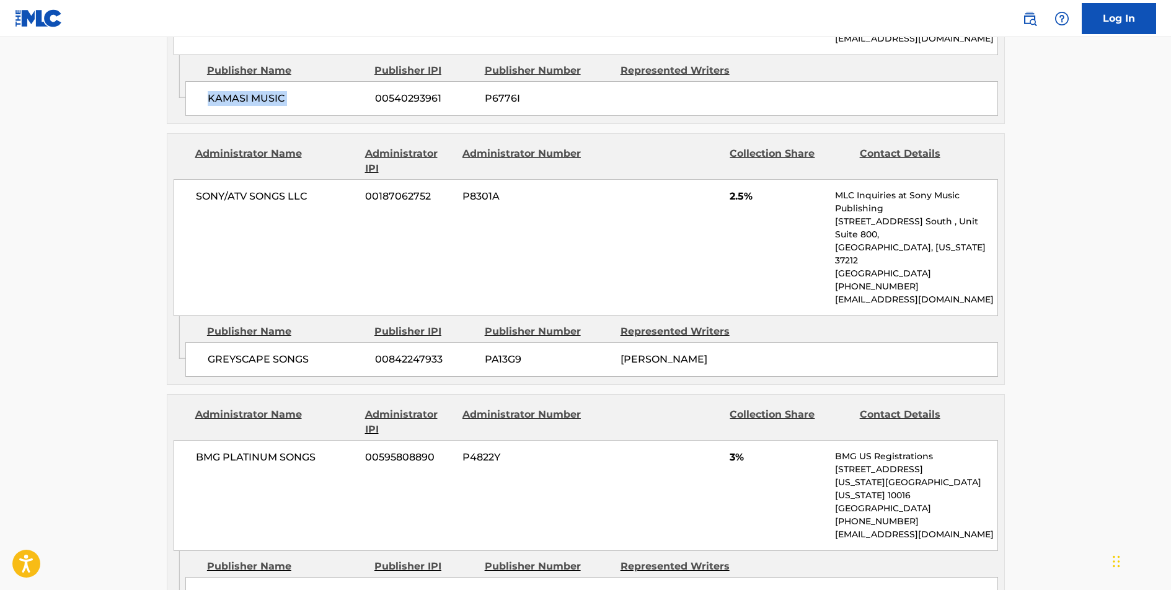
scroll to position [2411, 0]
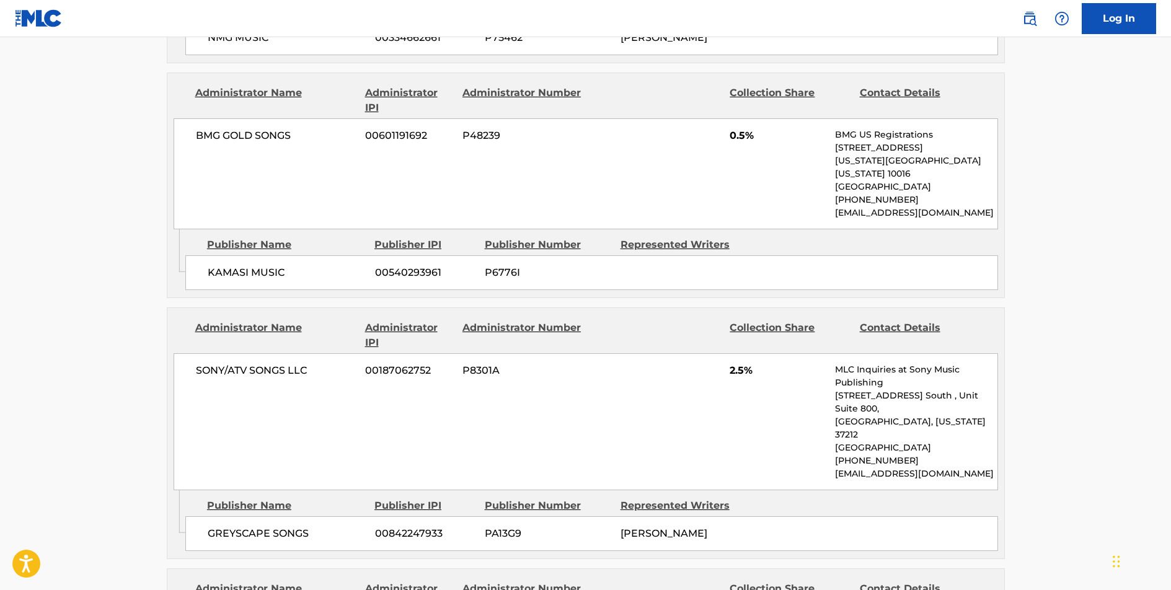
click at [265, 526] on span "GREYSCAPE SONGS" at bounding box center [287, 533] width 158 height 15
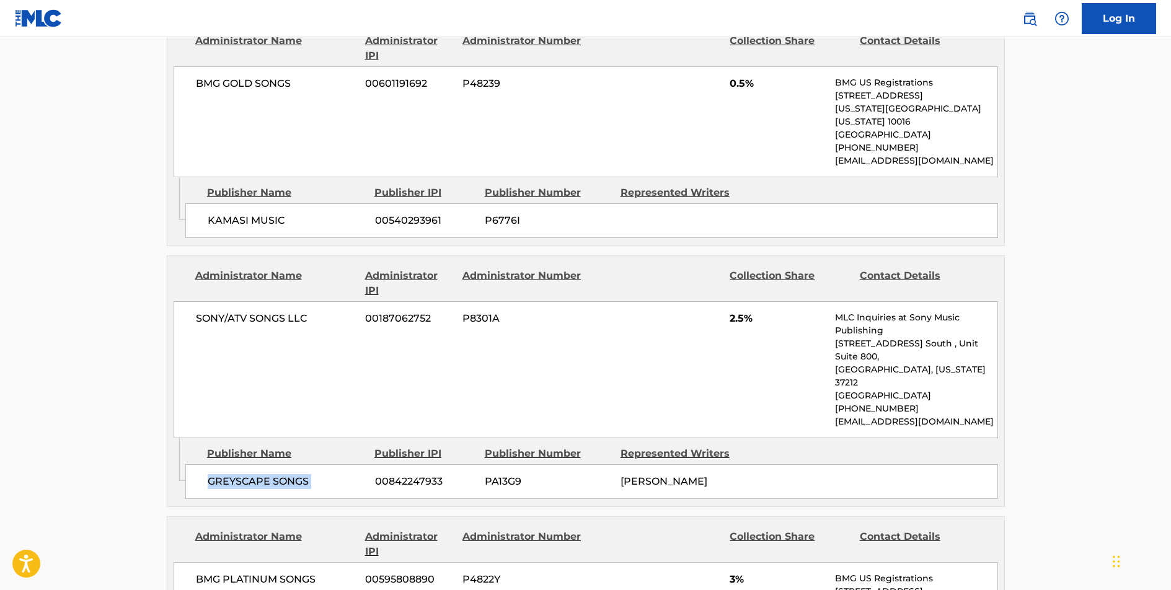
scroll to position [2487, 0]
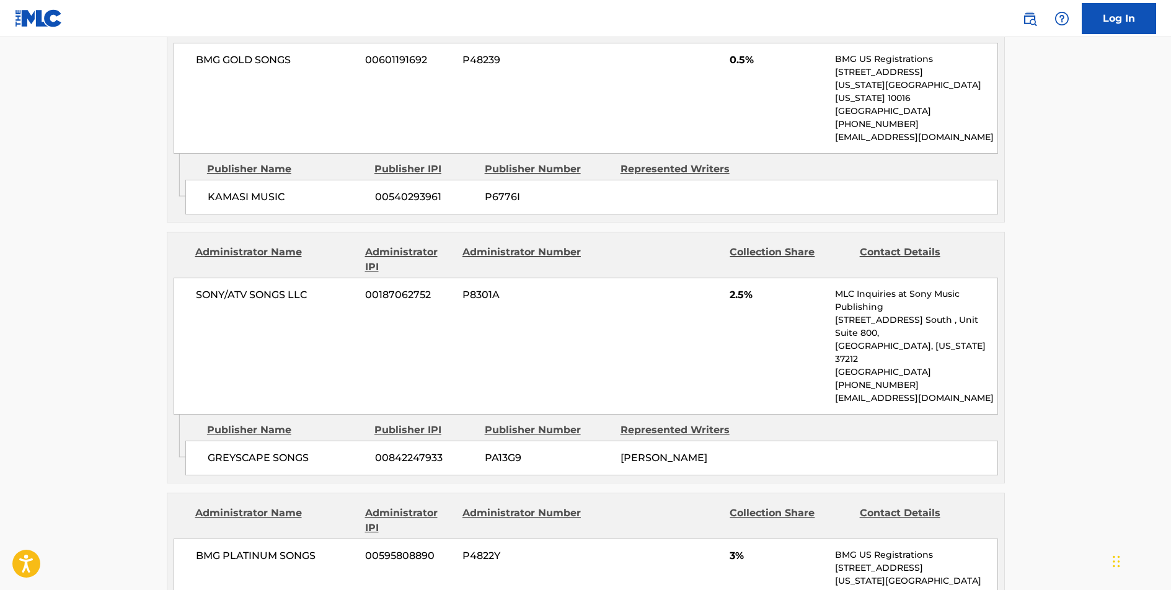
click at [279, 549] on span "BMG PLATINUM SONGS" at bounding box center [276, 556] width 161 height 15
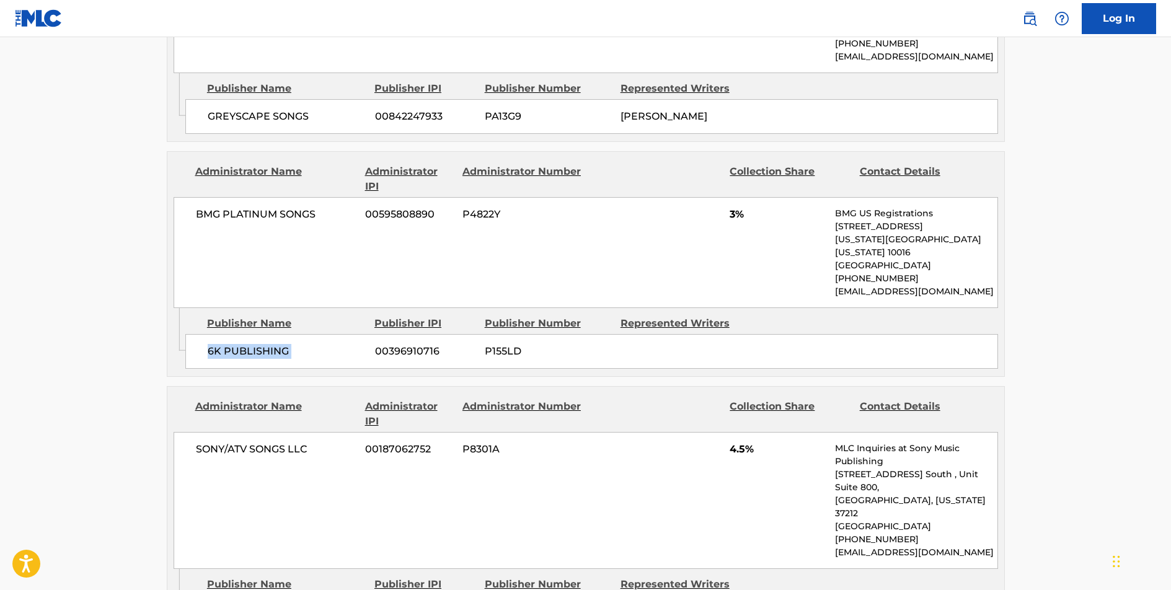
scroll to position [2855, 0]
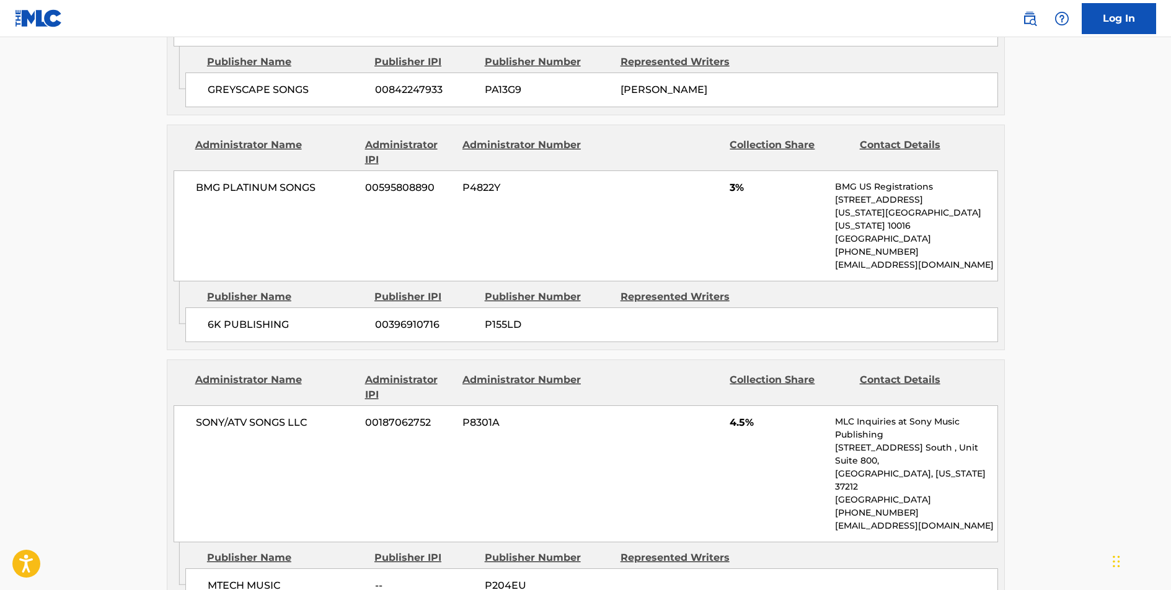
click at [245, 578] on span "MTECH MUSIC" at bounding box center [287, 585] width 158 height 15
